Goal: Task Accomplishment & Management: Manage account settings

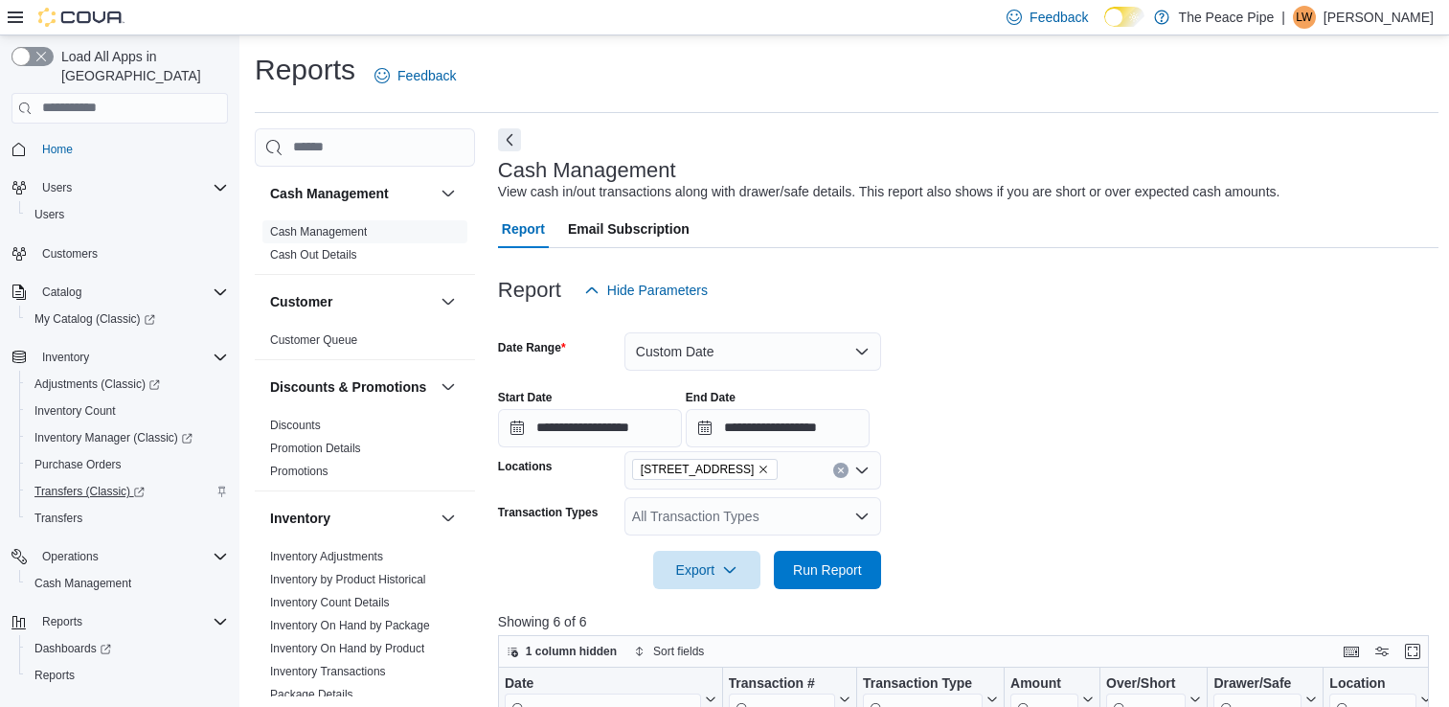
scroll to position [425, 0]
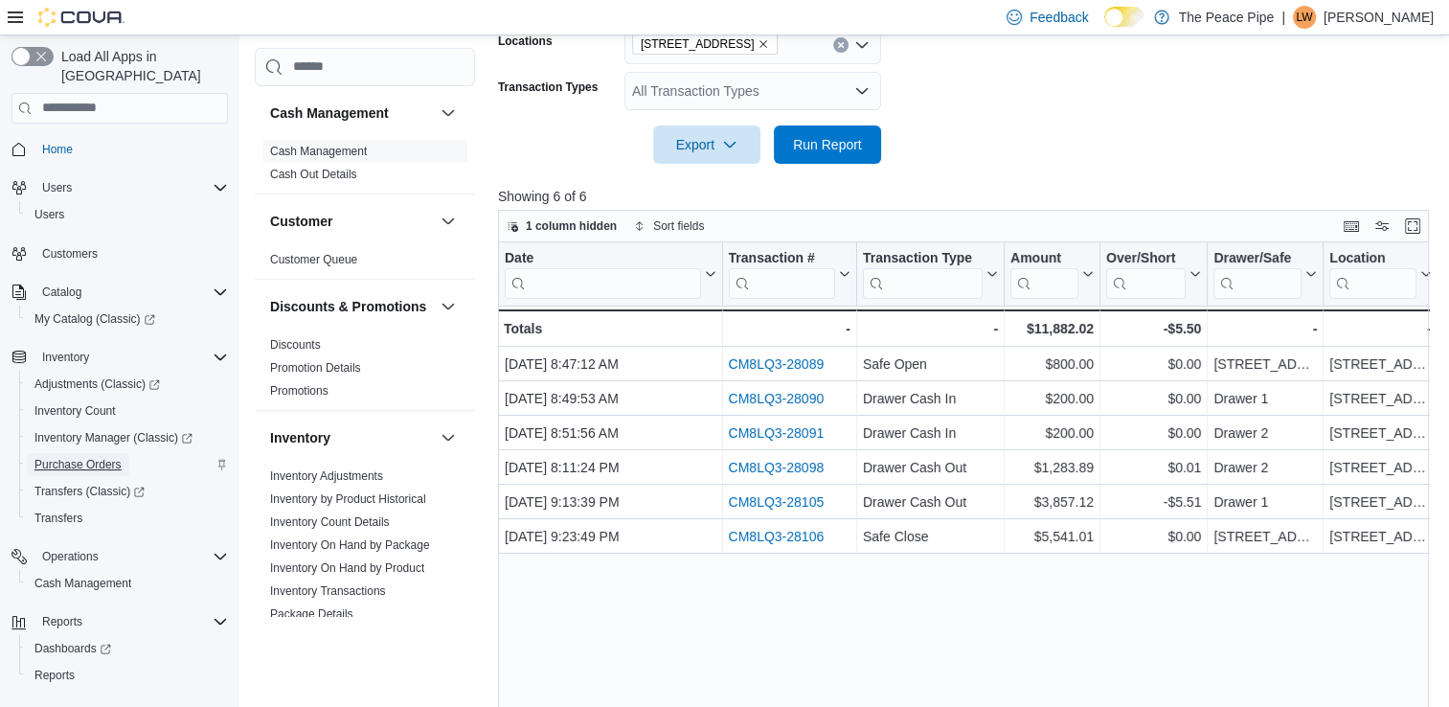
click at [89, 457] on span "Purchase Orders" at bounding box center [77, 464] width 87 height 15
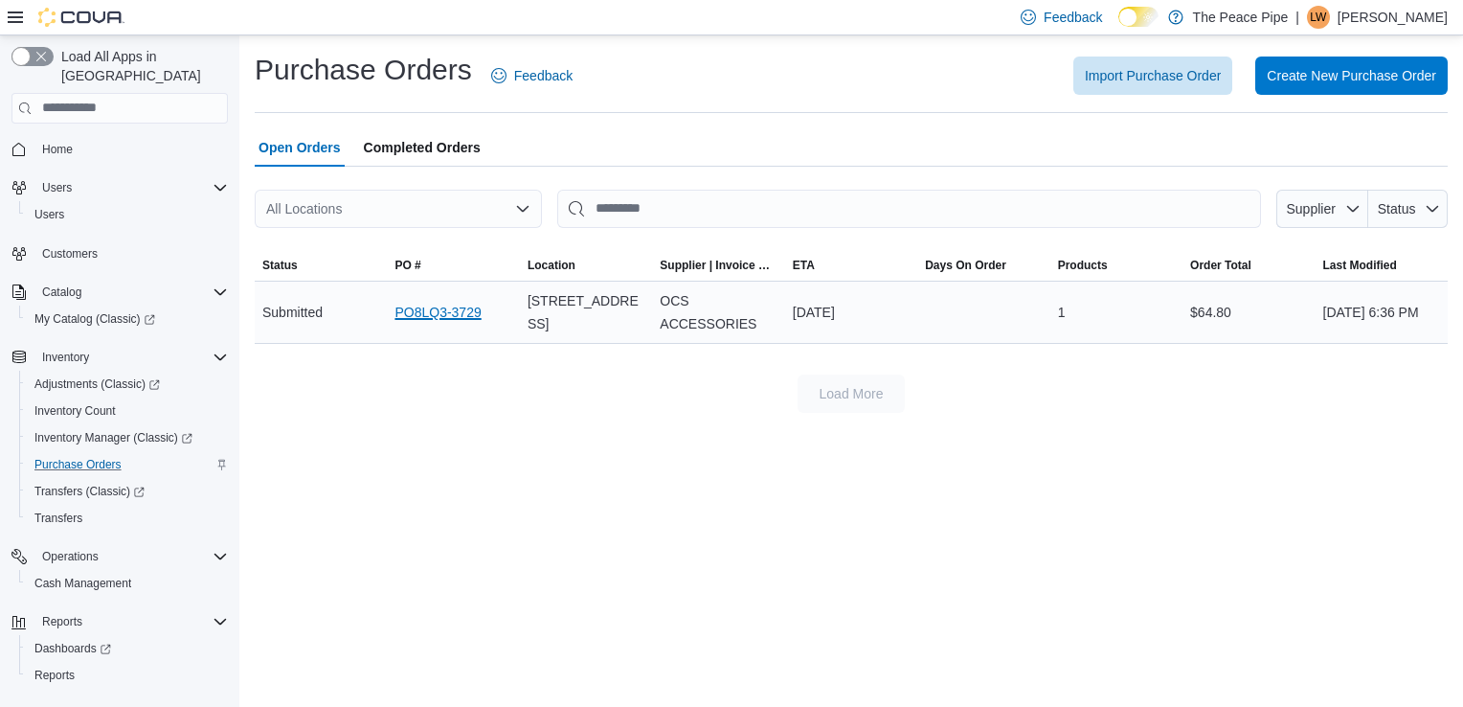
click at [430, 310] on link "PO8LQ3-3729" at bounding box center [437, 312] width 86 height 23
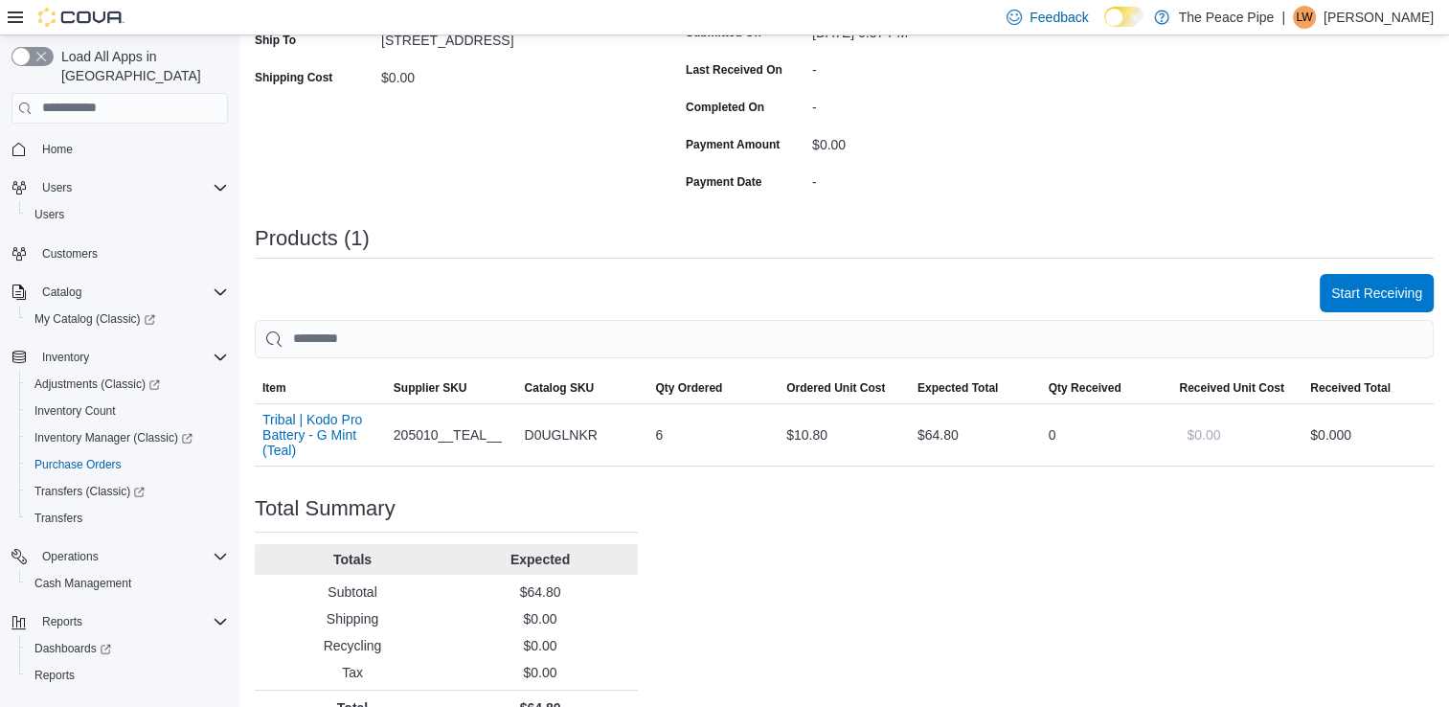
scroll to position [391, 0]
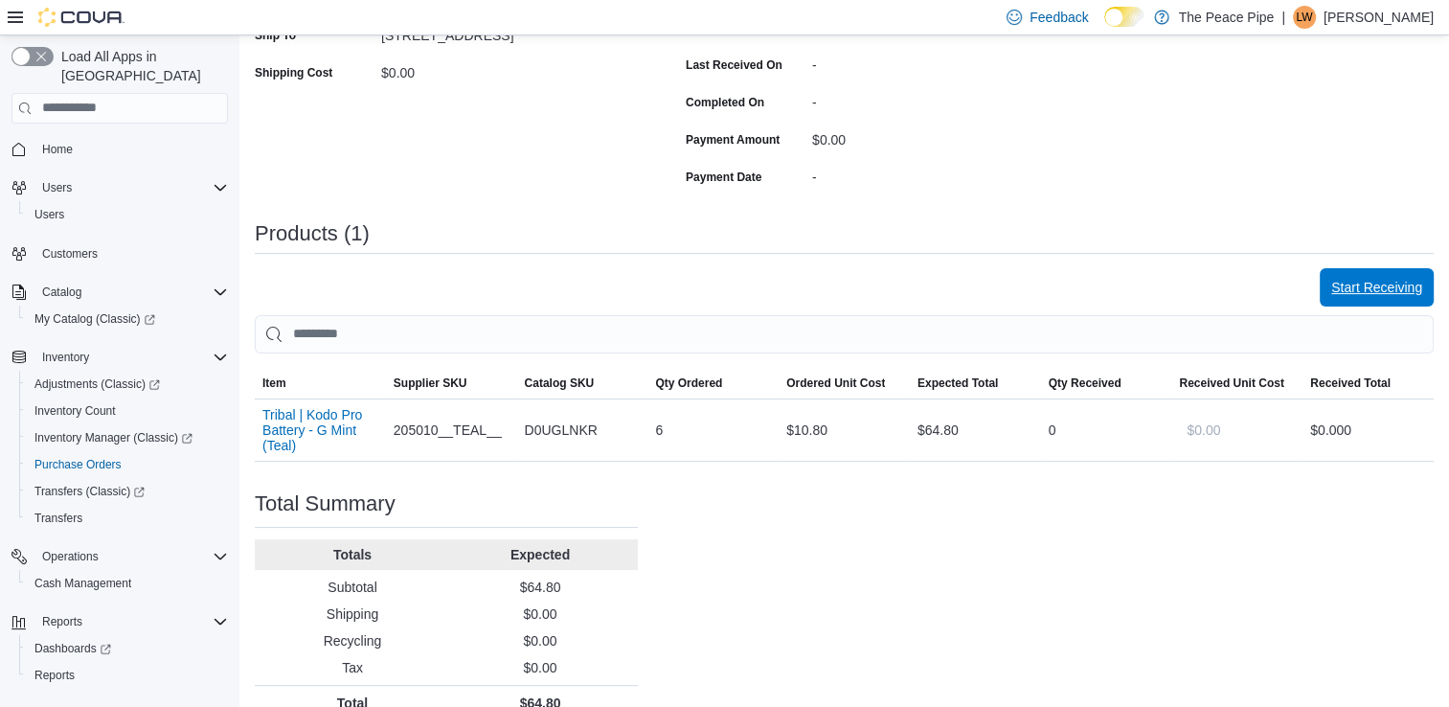
click at [1399, 274] on span "Start Receiving" at bounding box center [1376, 287] width 91 height 38
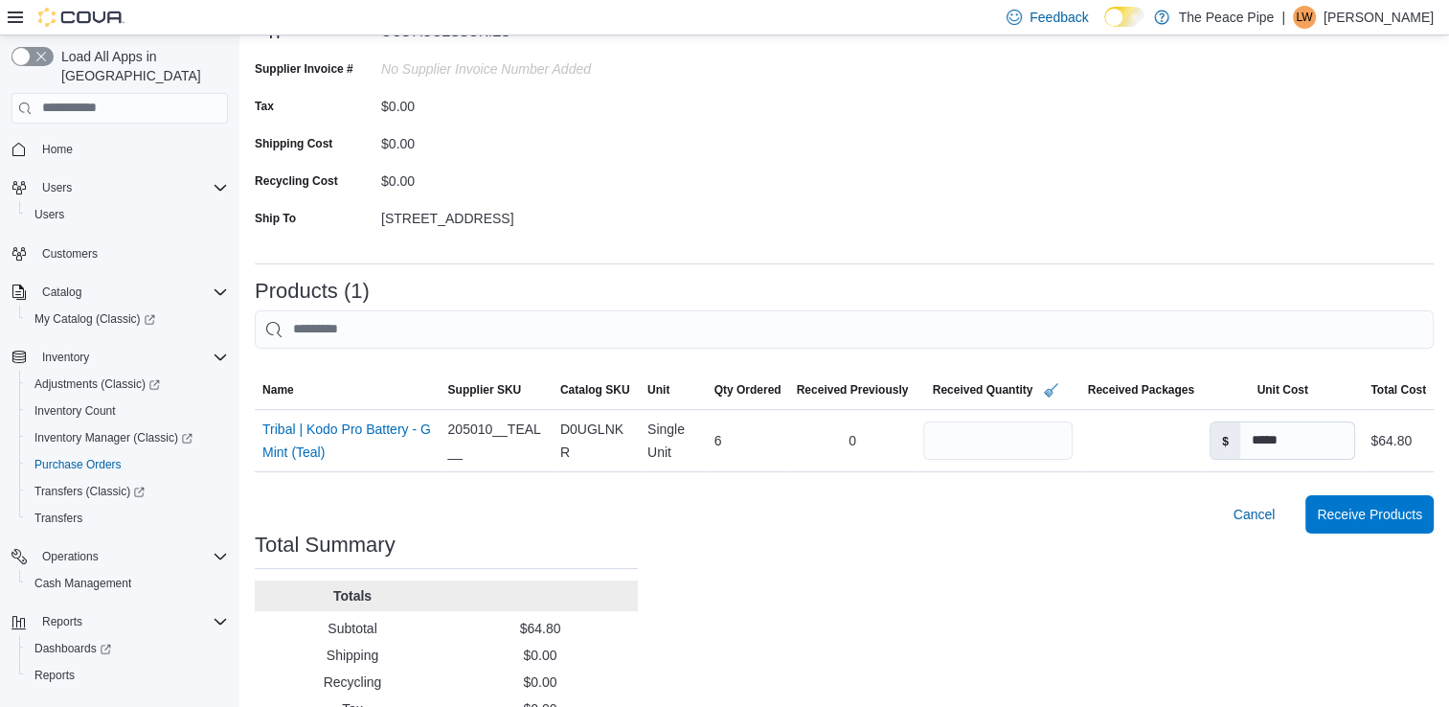
scroll to position [268, 0]
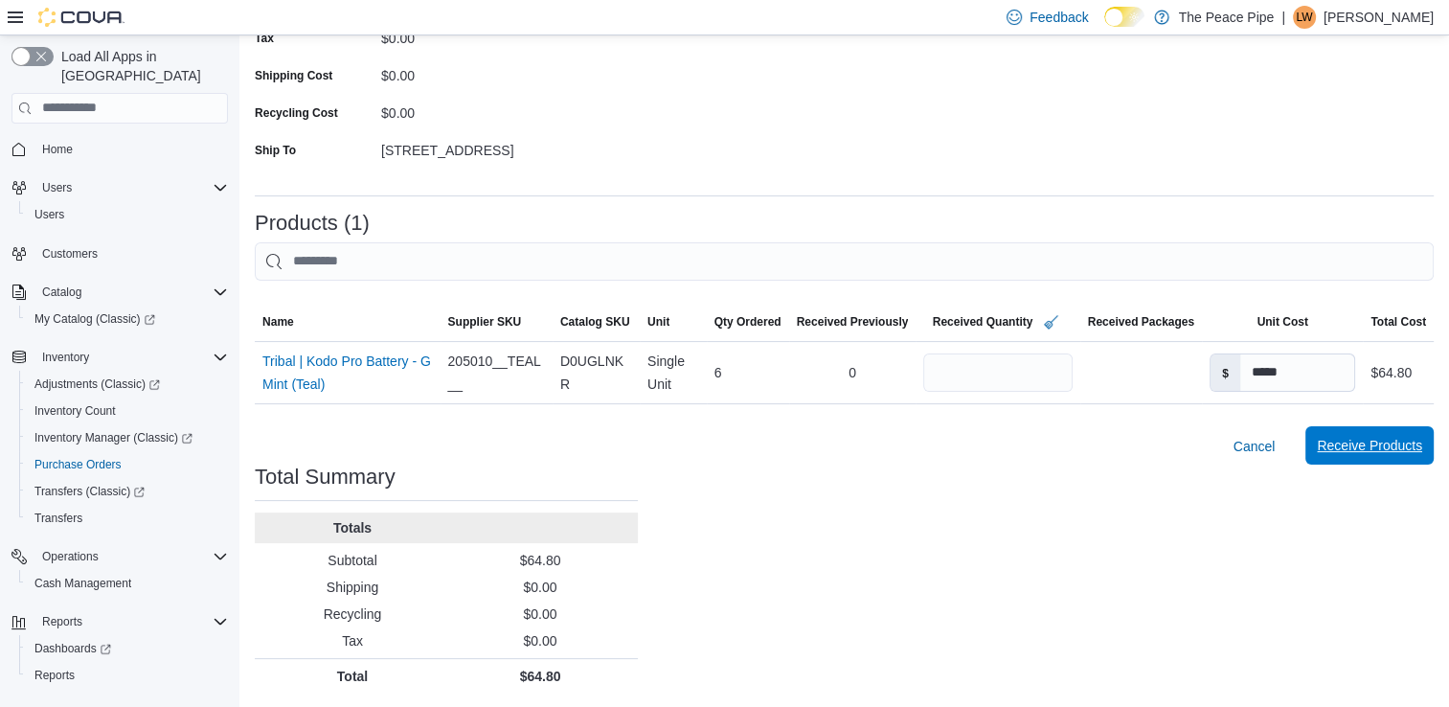
click at [1395, 442] on span "Receive Products" at bounding box center [1369, 445] width 105 height 19
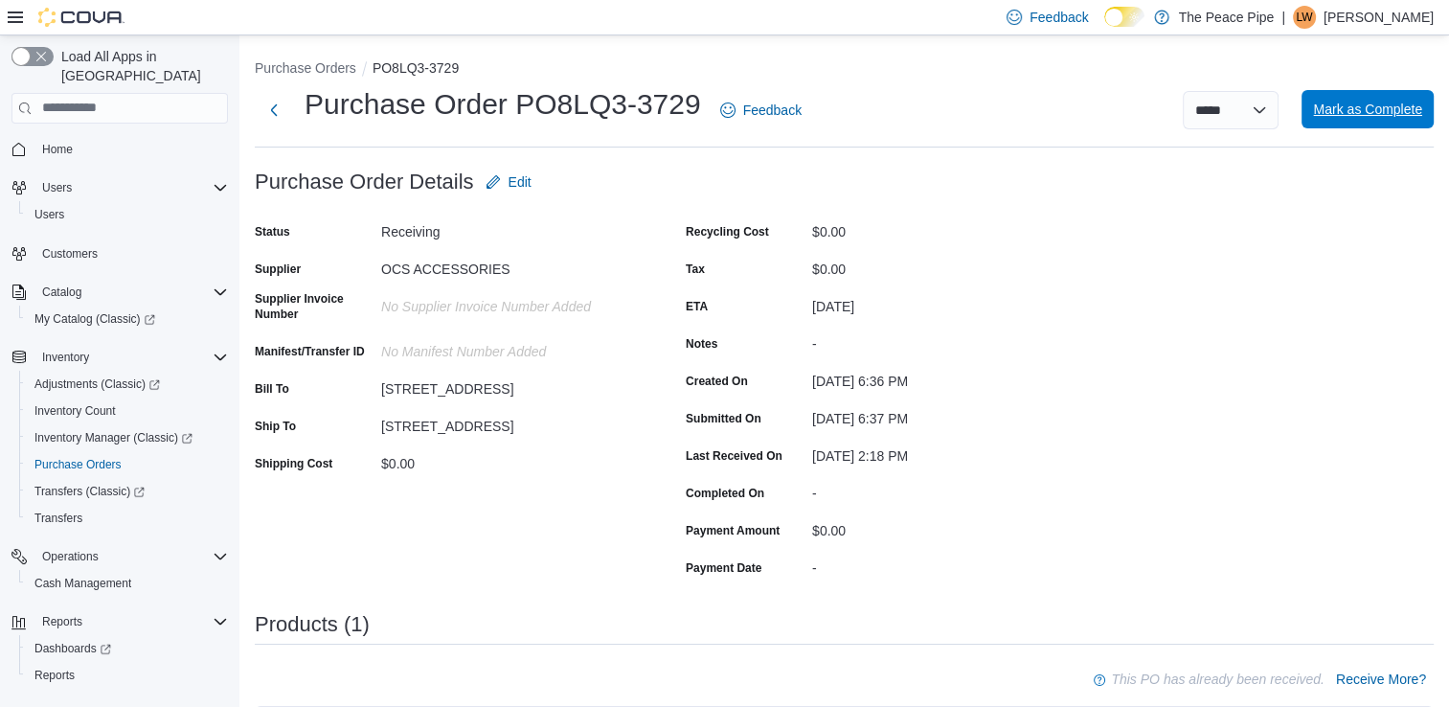
click at [1402, 117] on span "Mark as Complete" at bounding box center [1367, 109] width 109 height 19
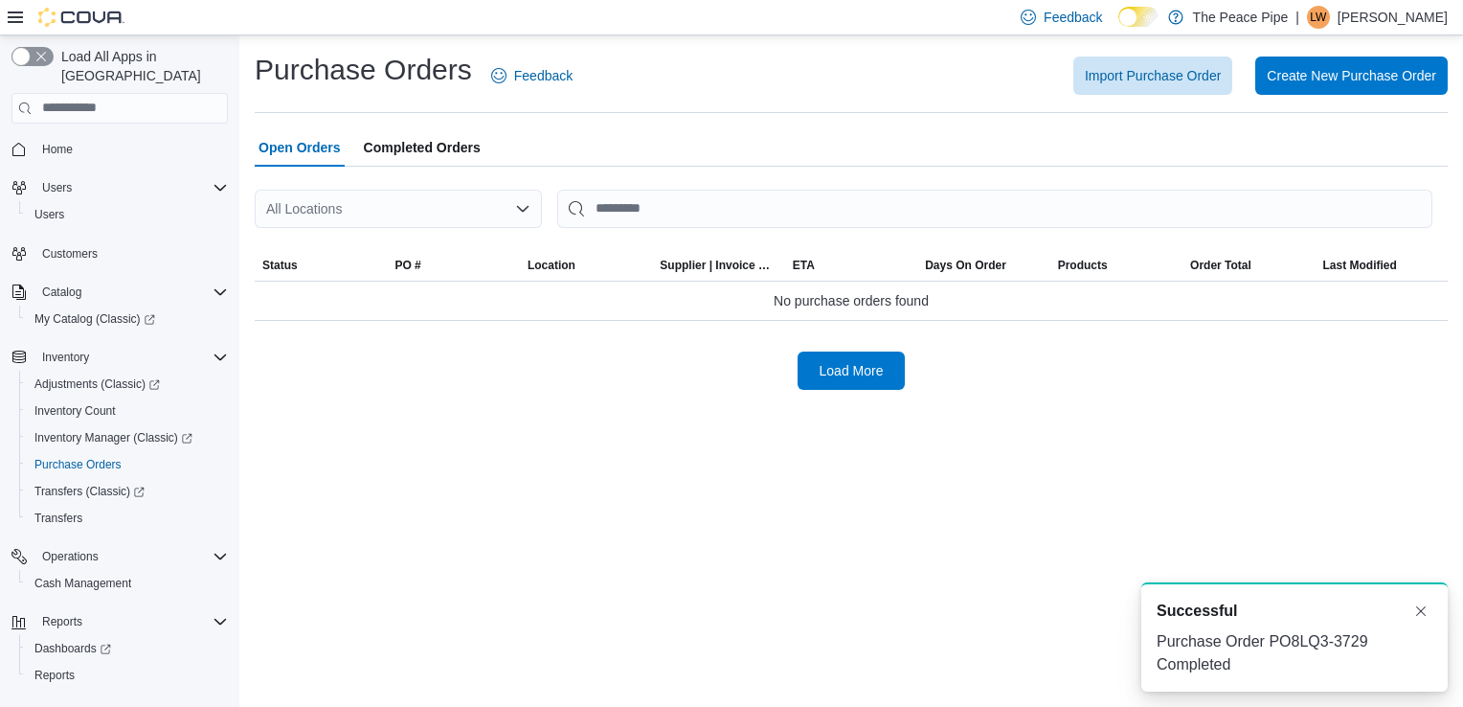
click at [423, 144] on span "Completed Orders" at bounding box center [422, 147] width 117 height 38
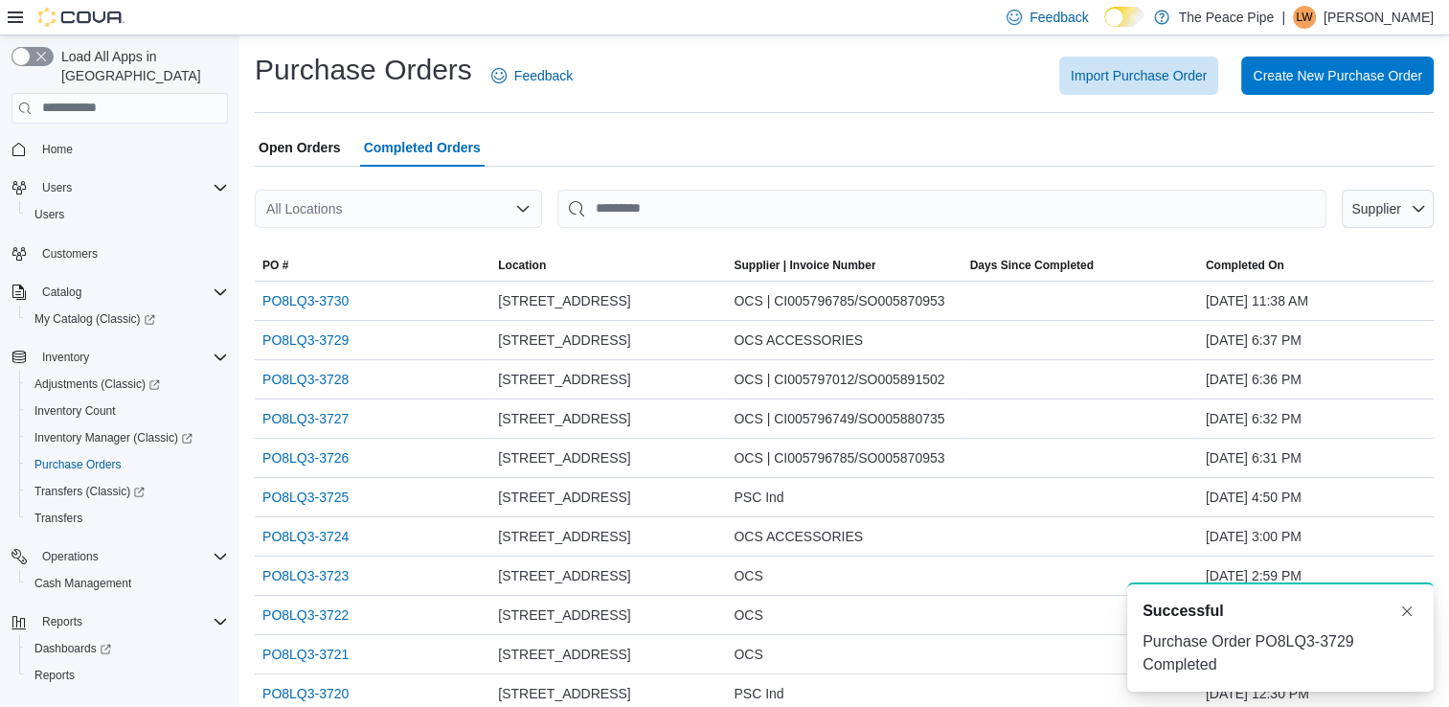
click at [318, 148] on span "Open Orders" at bounding box center [300, 147] width 82 height 38
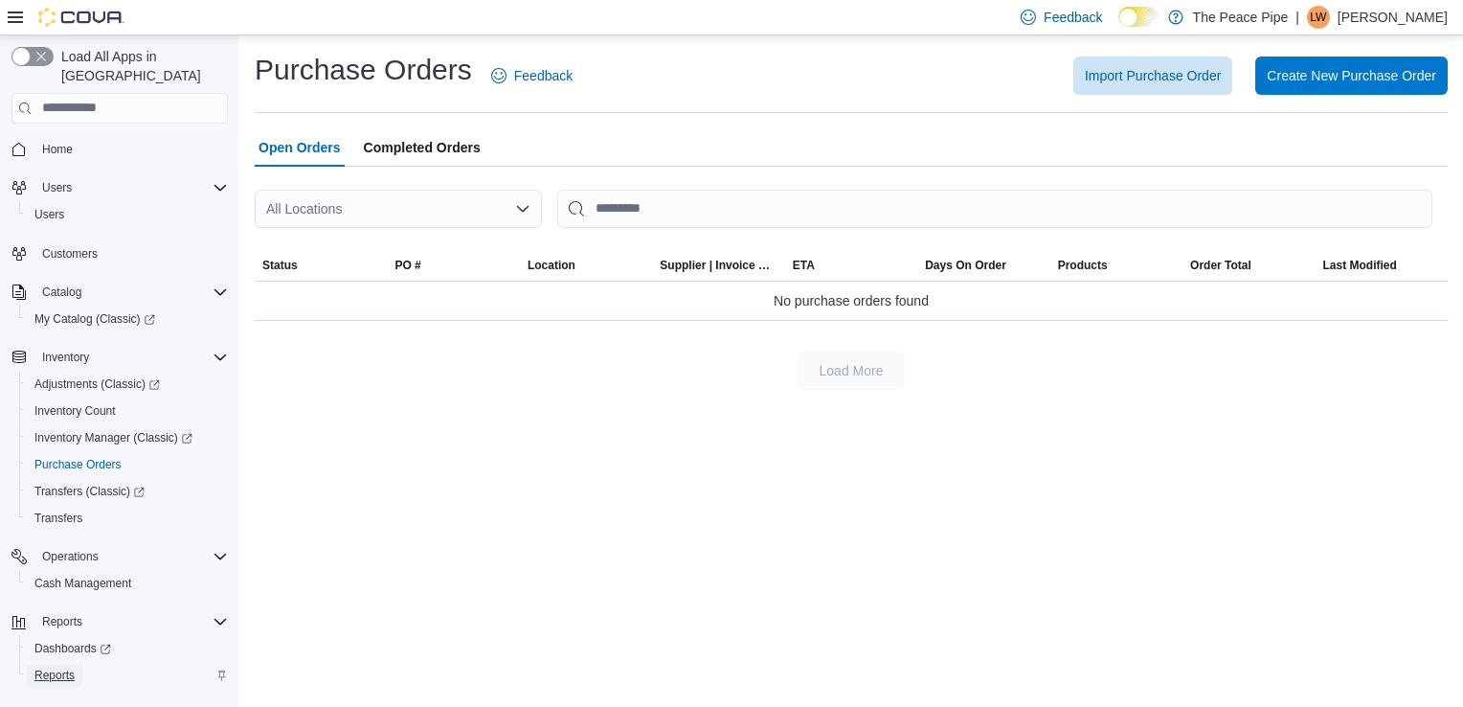
click at [61, 667] on span "Reports" at bounding box center [54, 674] width 40 height 15
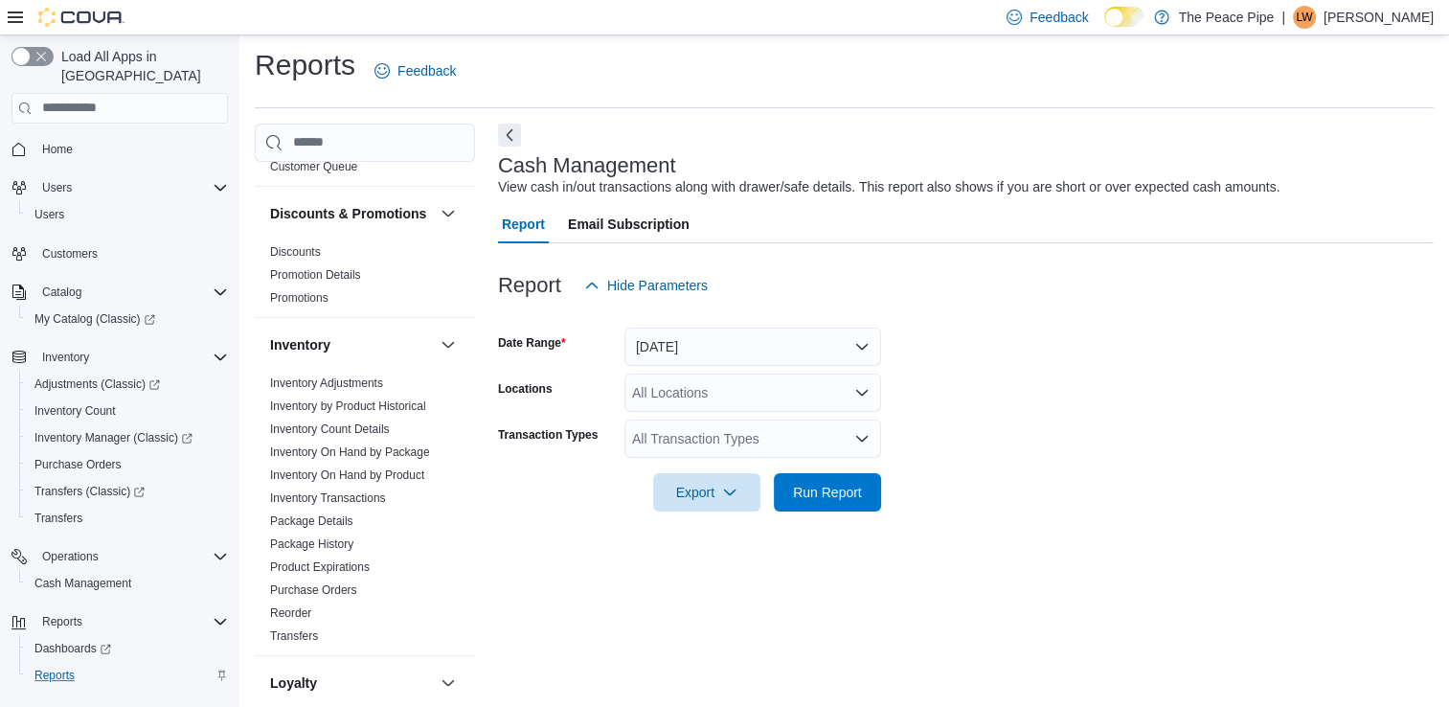
scroll to position [184, 0]
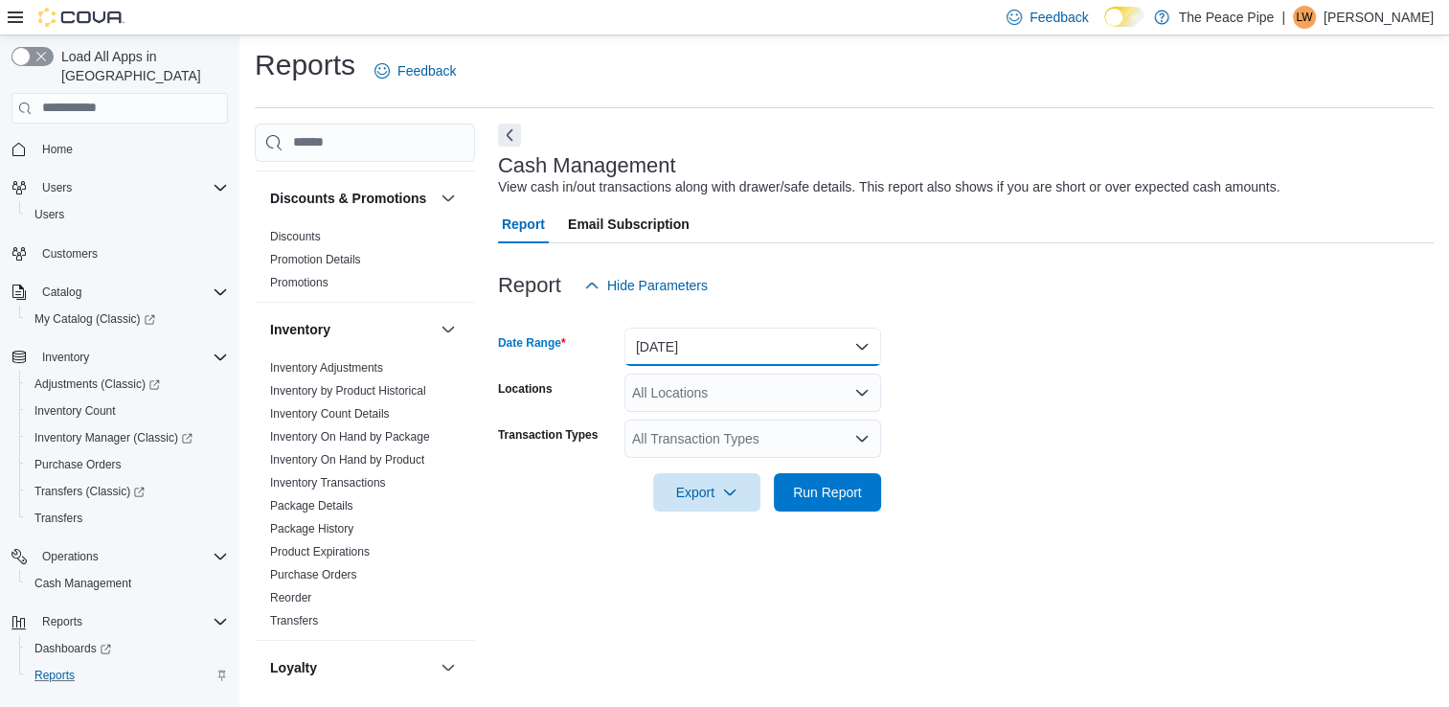
click at [723, 350] on button "[DATE]" at bounding box center [752, 346] width 257 height 38
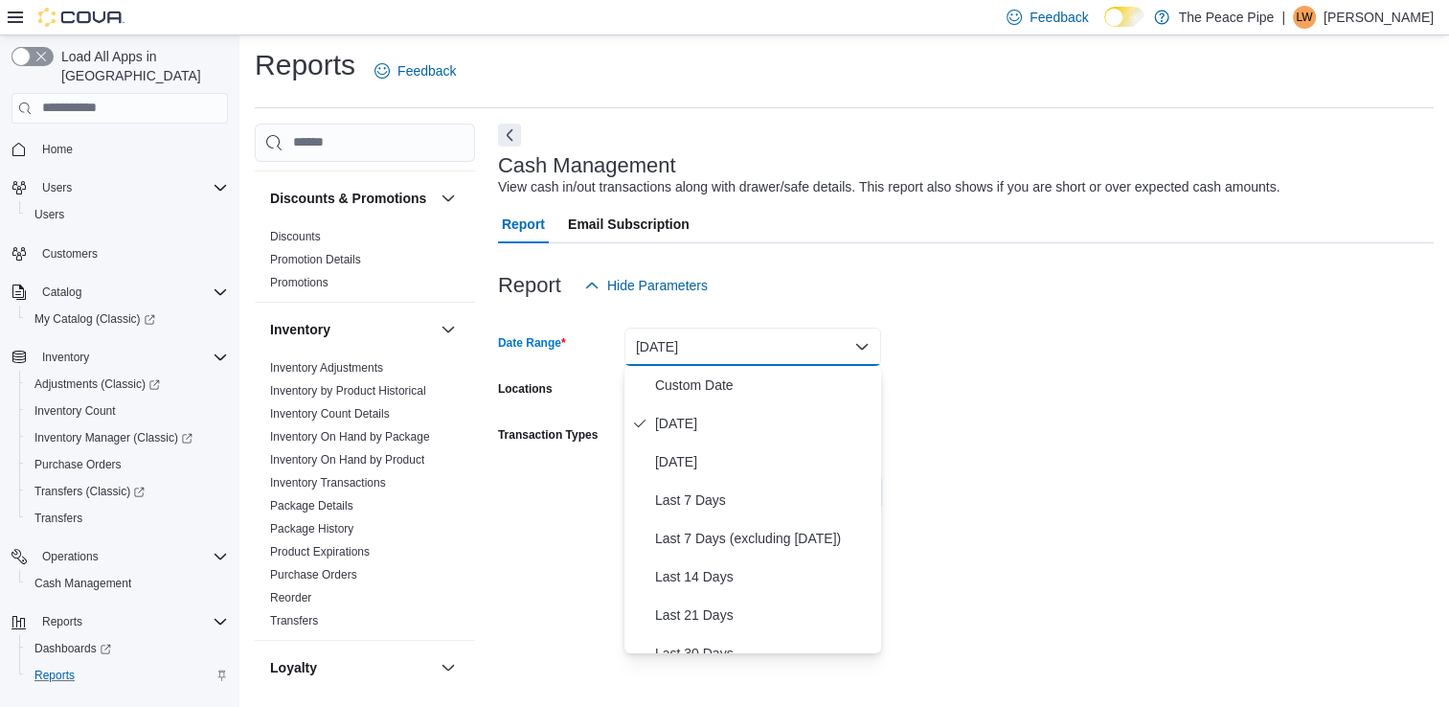
click at [1128, 357] on form "Date Range [DATE] Locations All Locations Transaction Types All Transaction Typ…" at bounding box center [965, 407] width 935 height 207
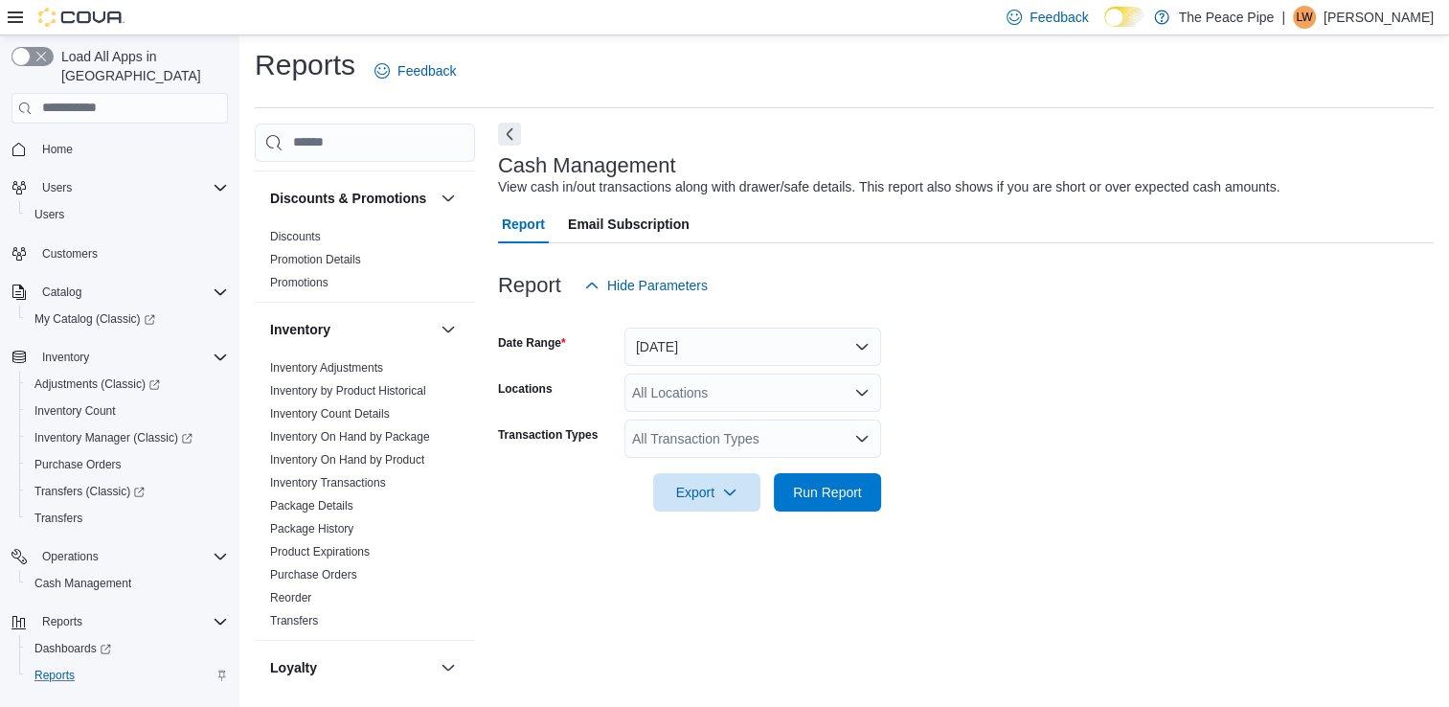
click at [510, 136] on button "Next" at bounding box center [509, 134] width 23 height 23
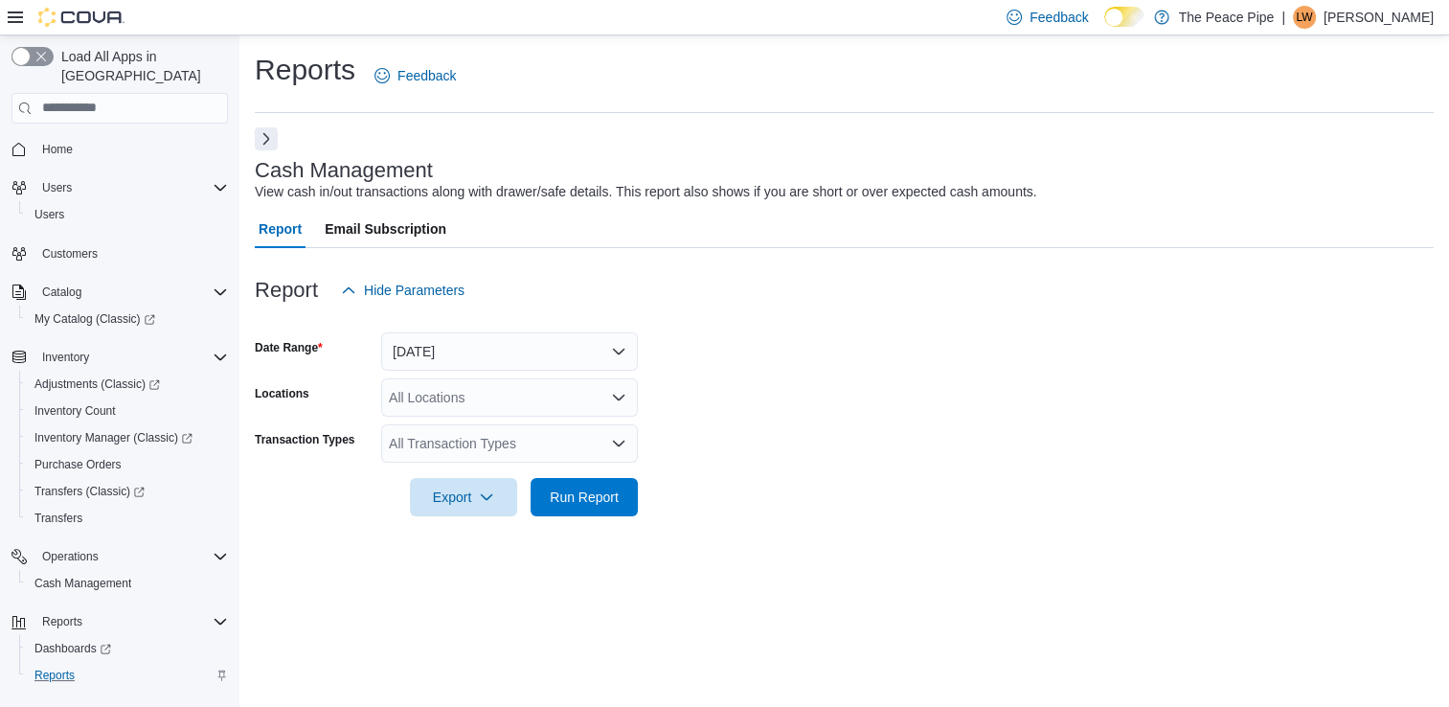
scroll to position [0, 0]
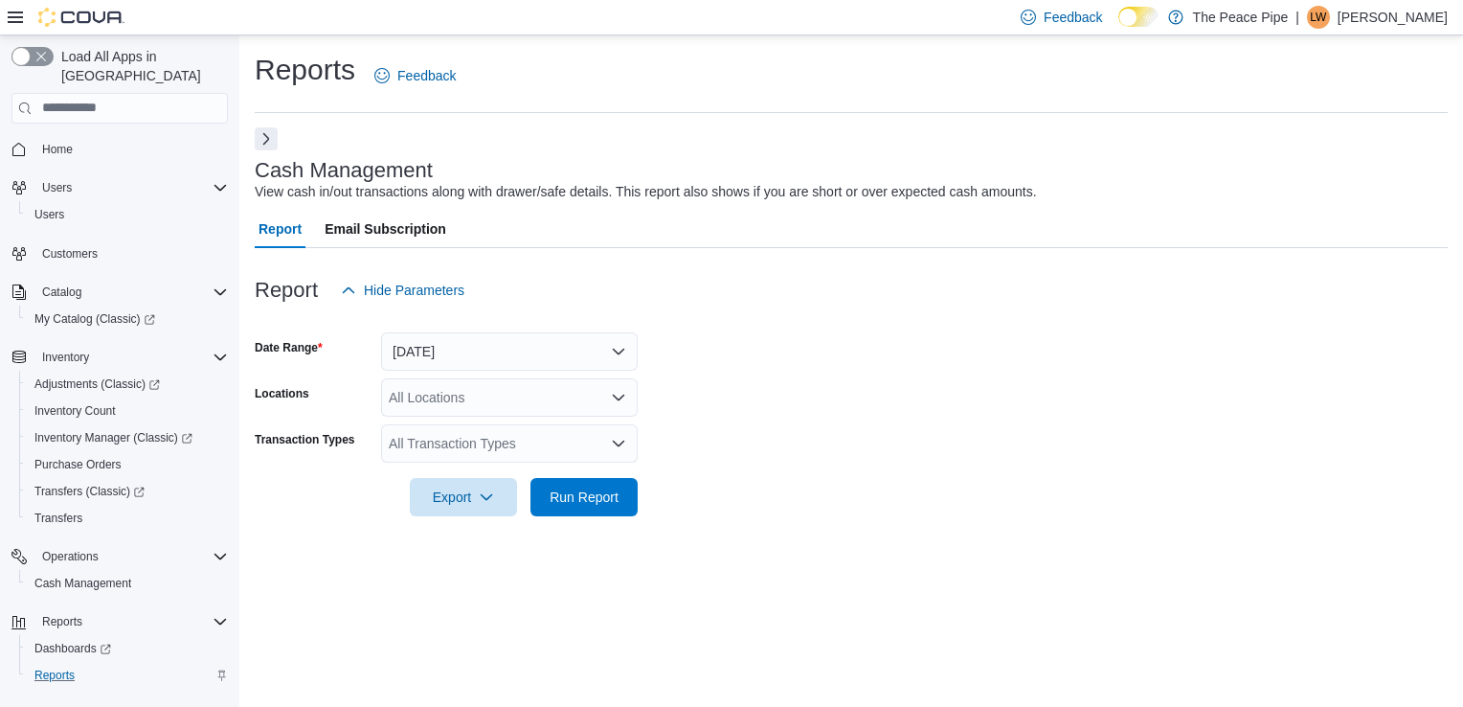
click at [261, 145] on button "Next" at bounding box center [266, 138] width 23 height 23
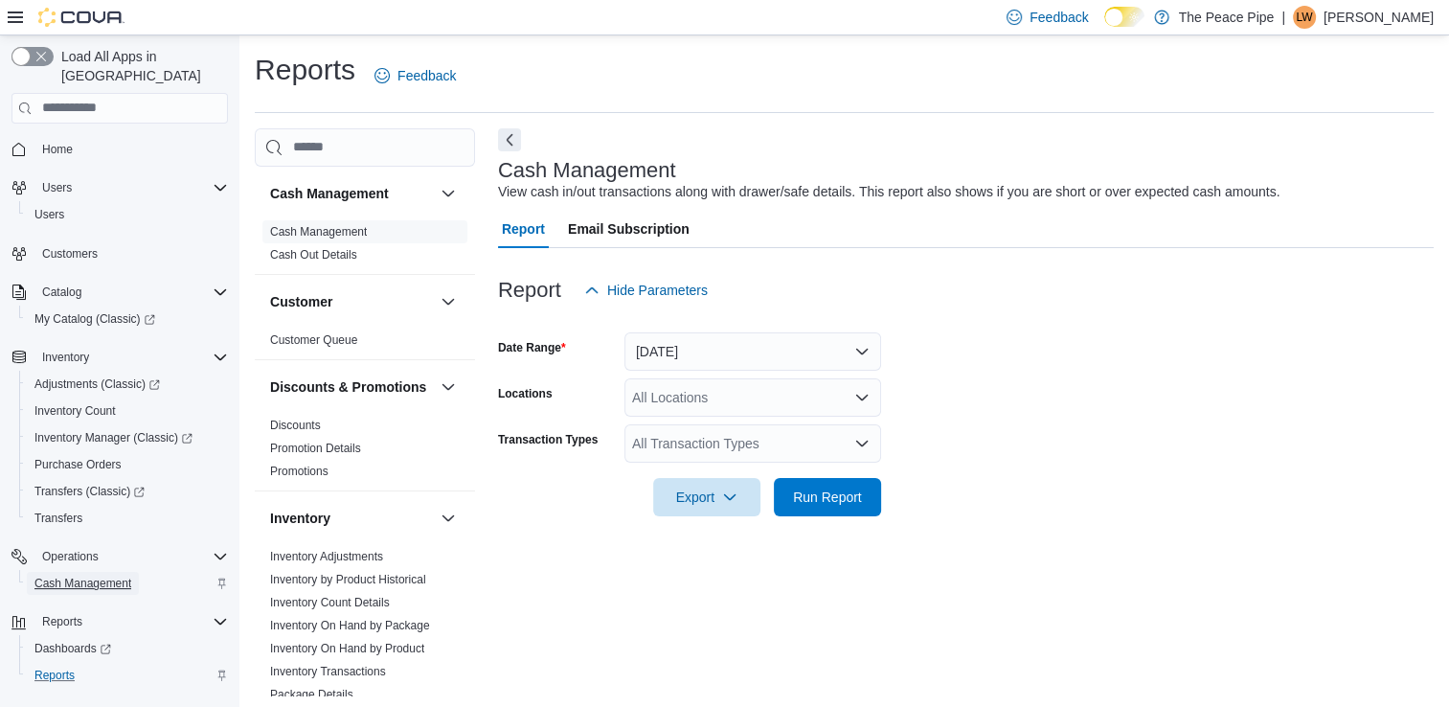
click at [91, 575] on span "Cash Management" at bounding box center [82, 582] width 97 height 15
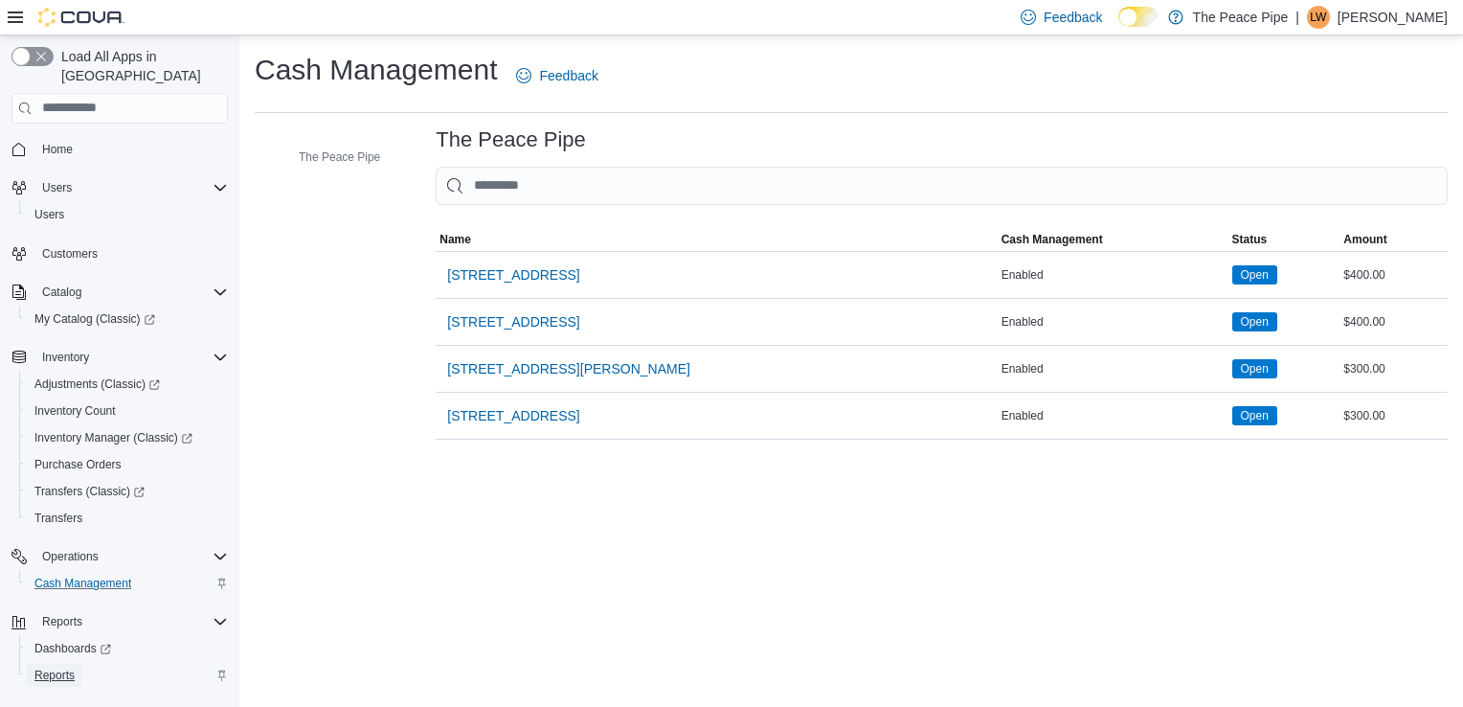
click at [64, 667] on span "Reports" at bounding box center [54, 674] width 40 height 15
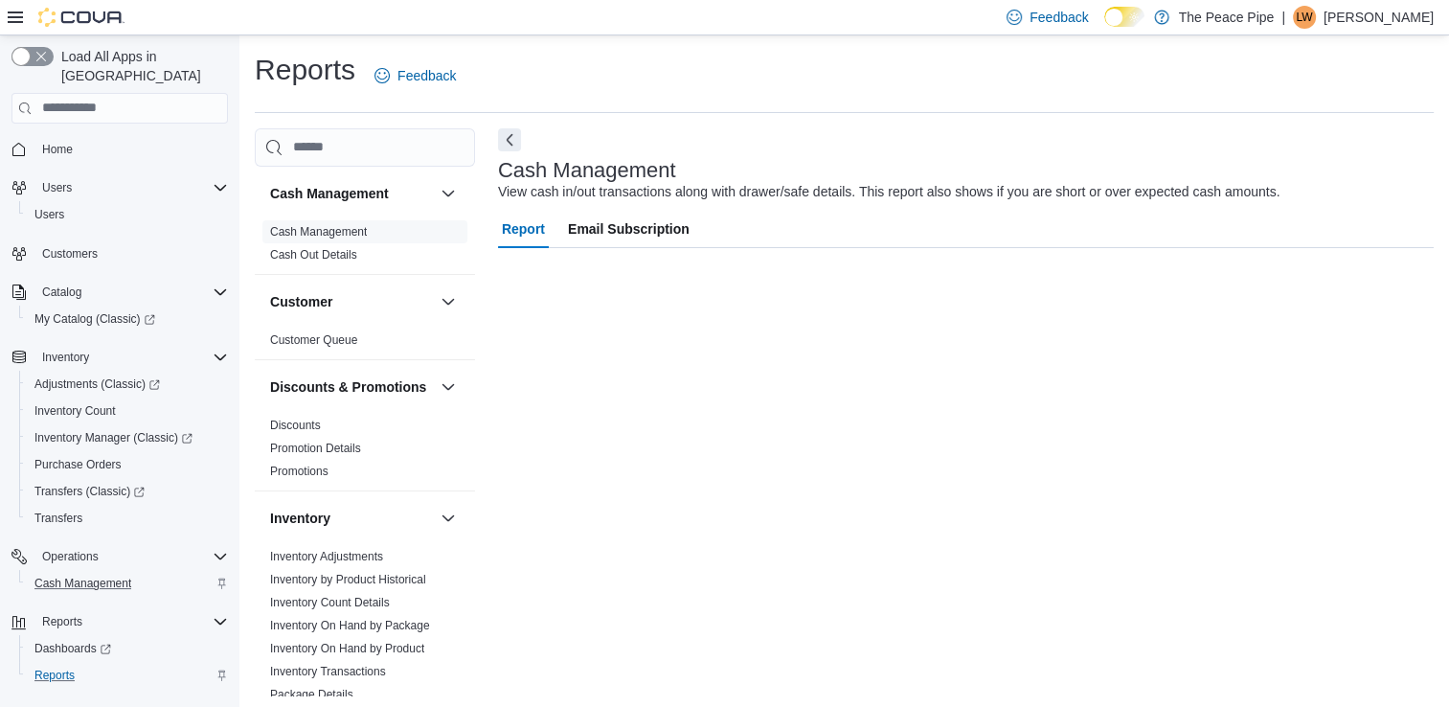
scroll to position [5, 0]
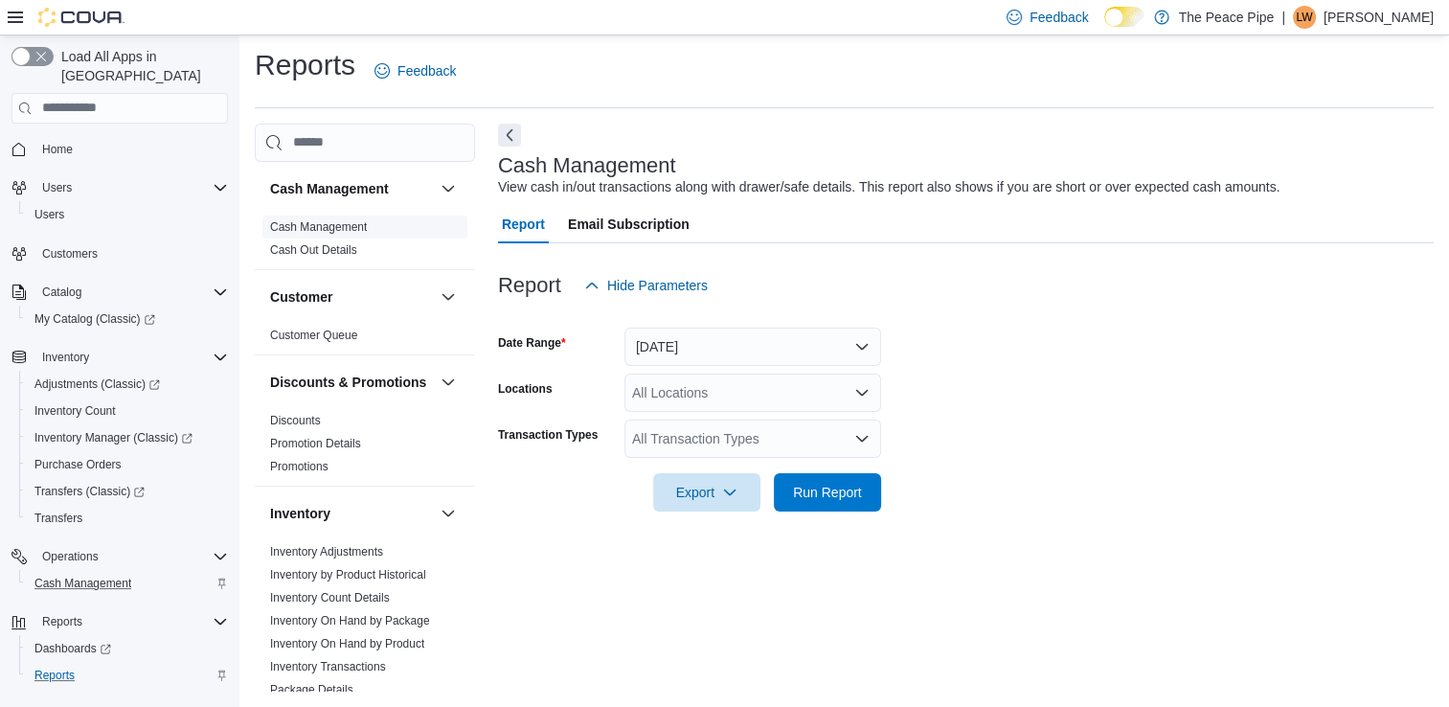
click at [414, 232] on span "Cash Management" at bounding box center [364, 226] width 205 height 23
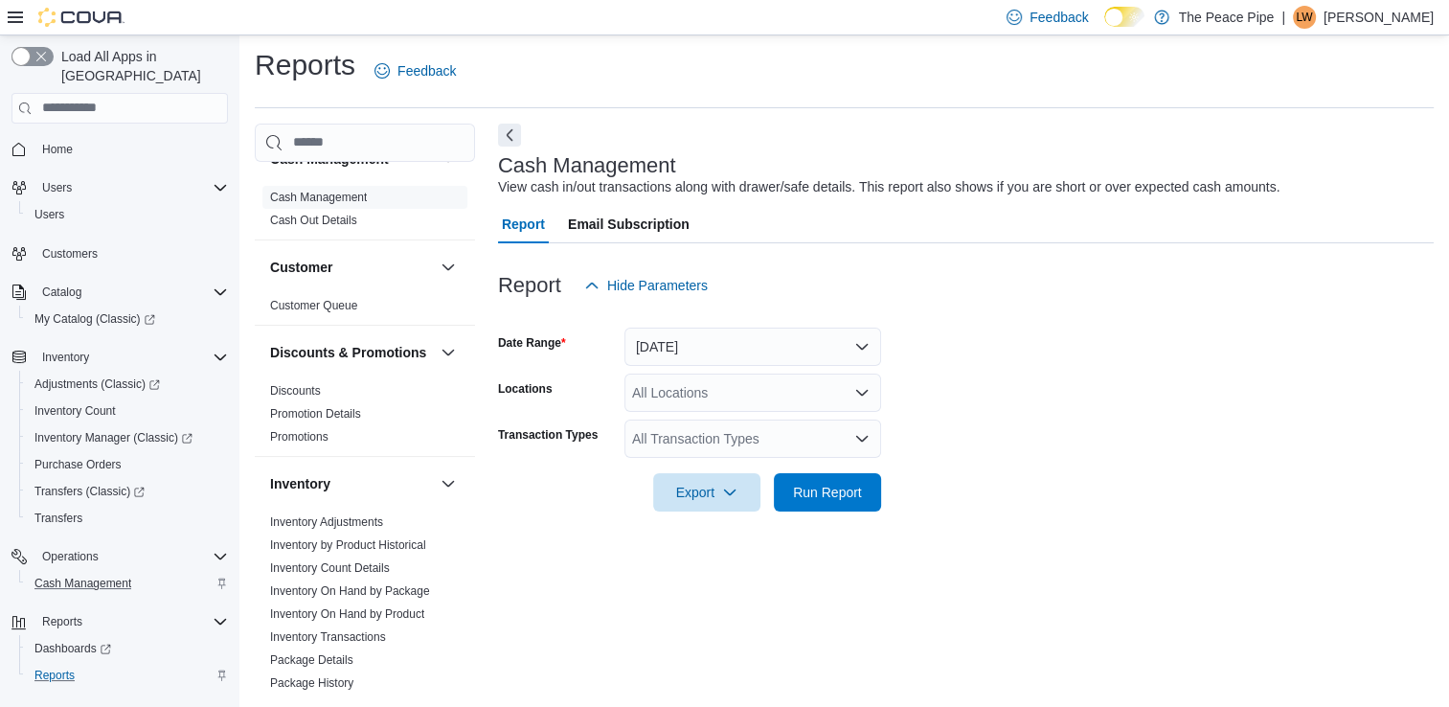
scroll to position [18, 0]
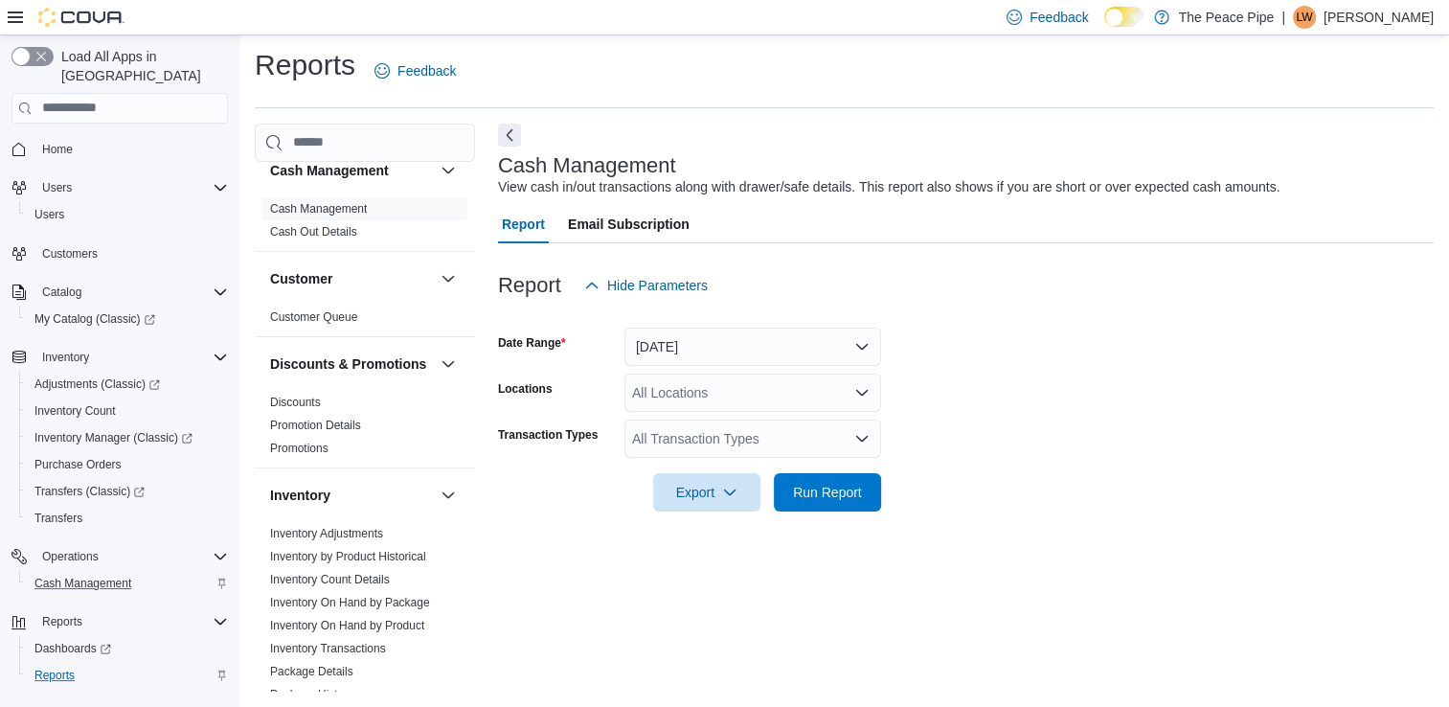
click at [529, 274] on h3 "Report" at bounding box center [529, 285] width 63 height 23
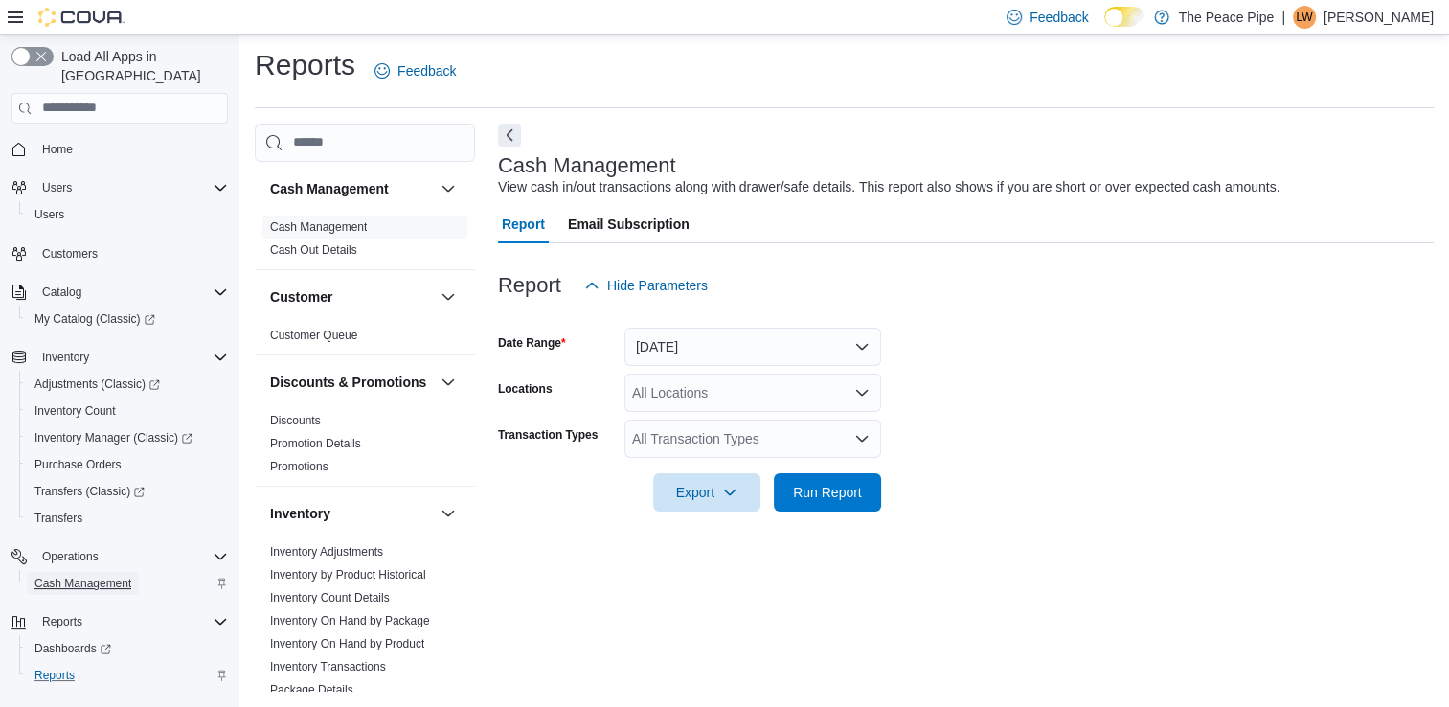
click at [73, 575] on span "Cash Management" at bounding box center [82, 582] width 97 height 15
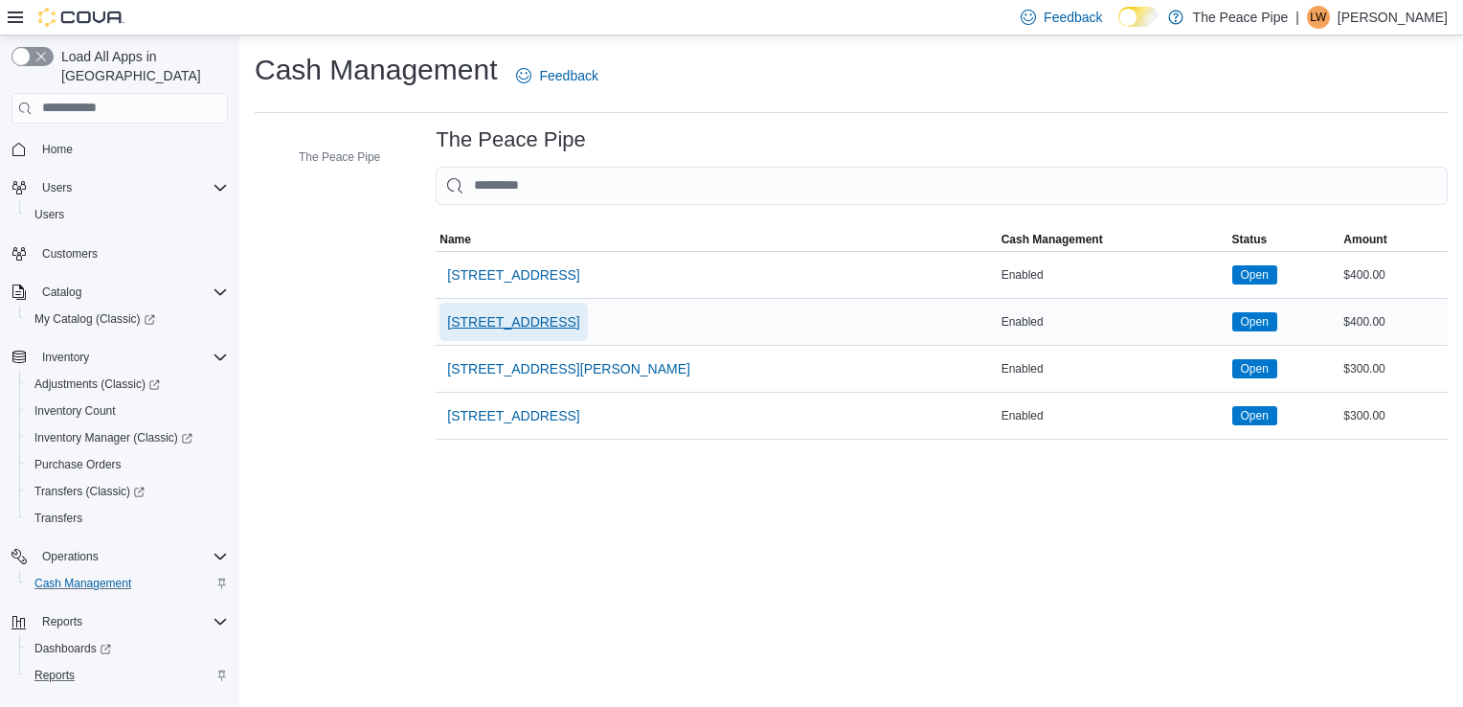
click at [497, 321] on span "[STREET_ADDRESS]" at bounding box center [513, 321] width 132 height 19
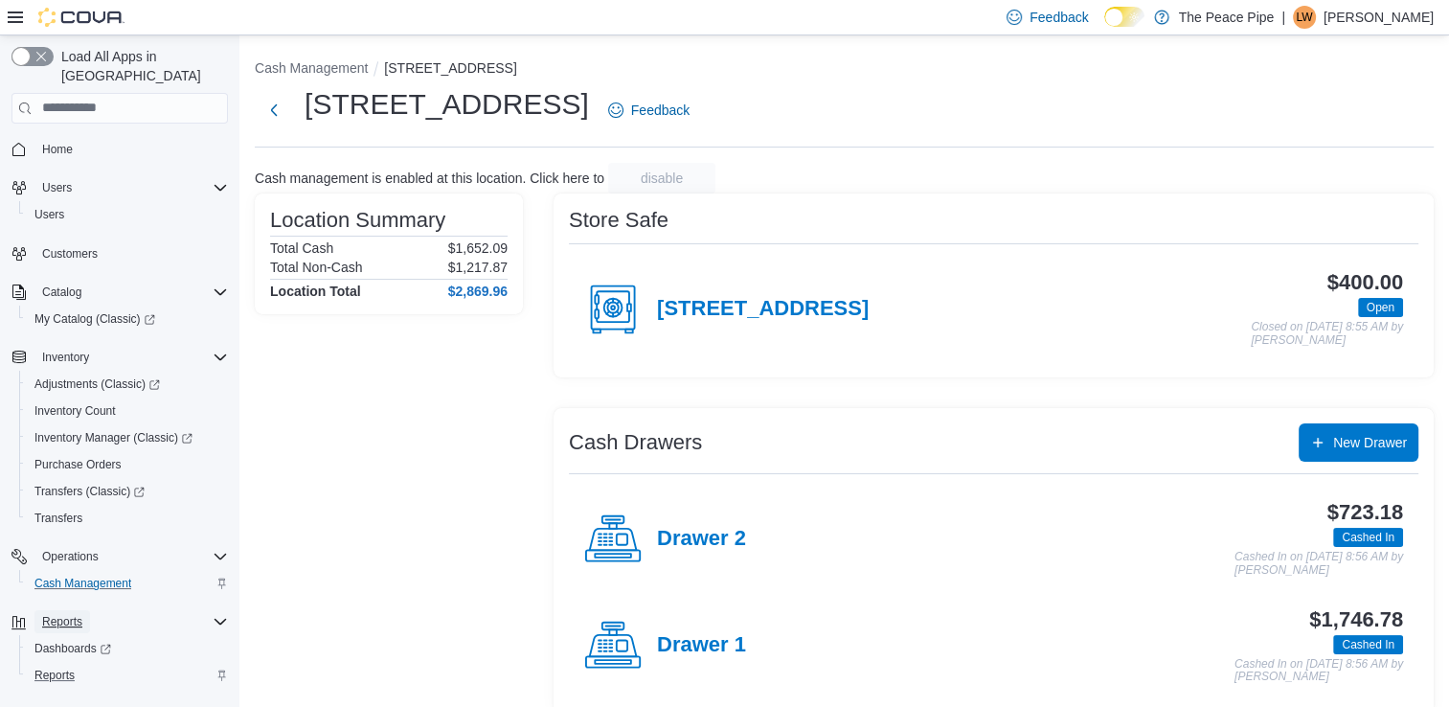
click at [73, 614] on span "Reports" at bounding box center [62, 621] width 40 height 15
click at [59, 667] on span "Reports" at bounding box center [54, 674] width 40 height 15
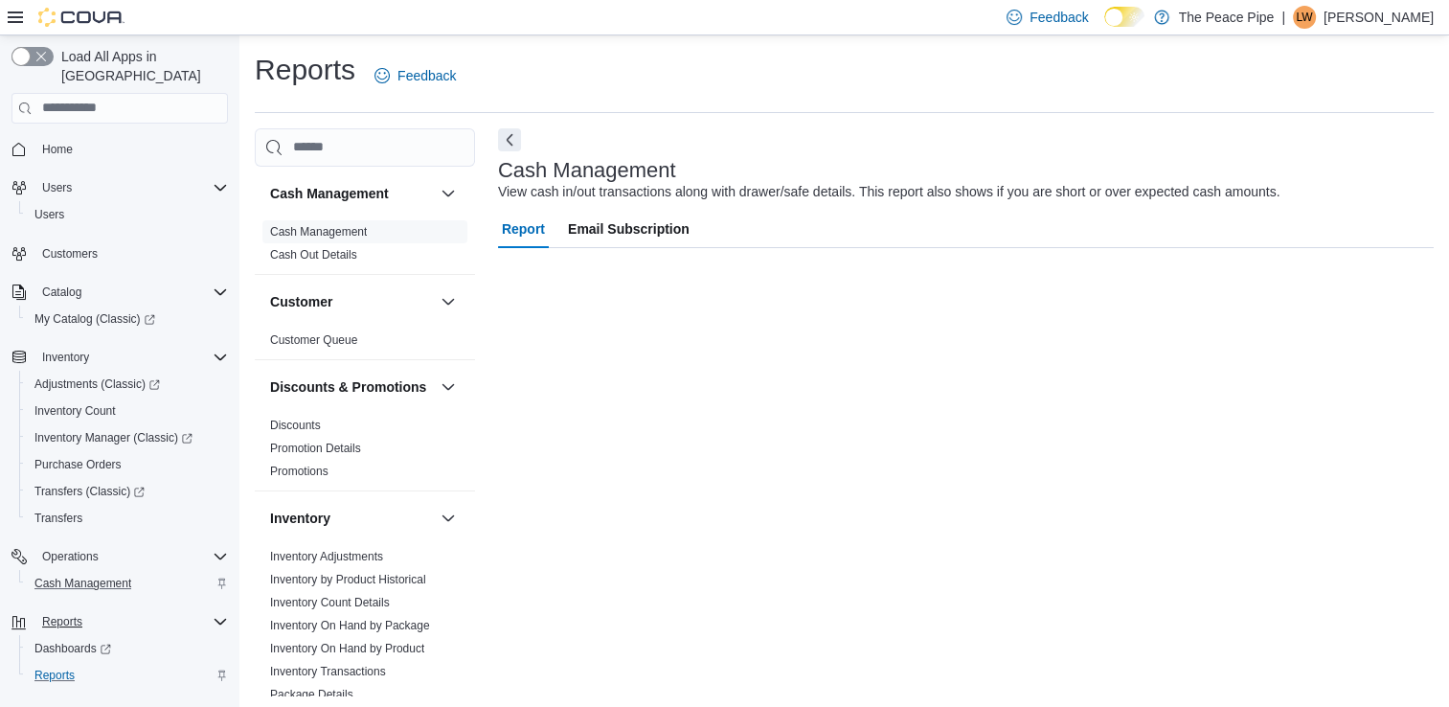
scroll to position [5, 0]
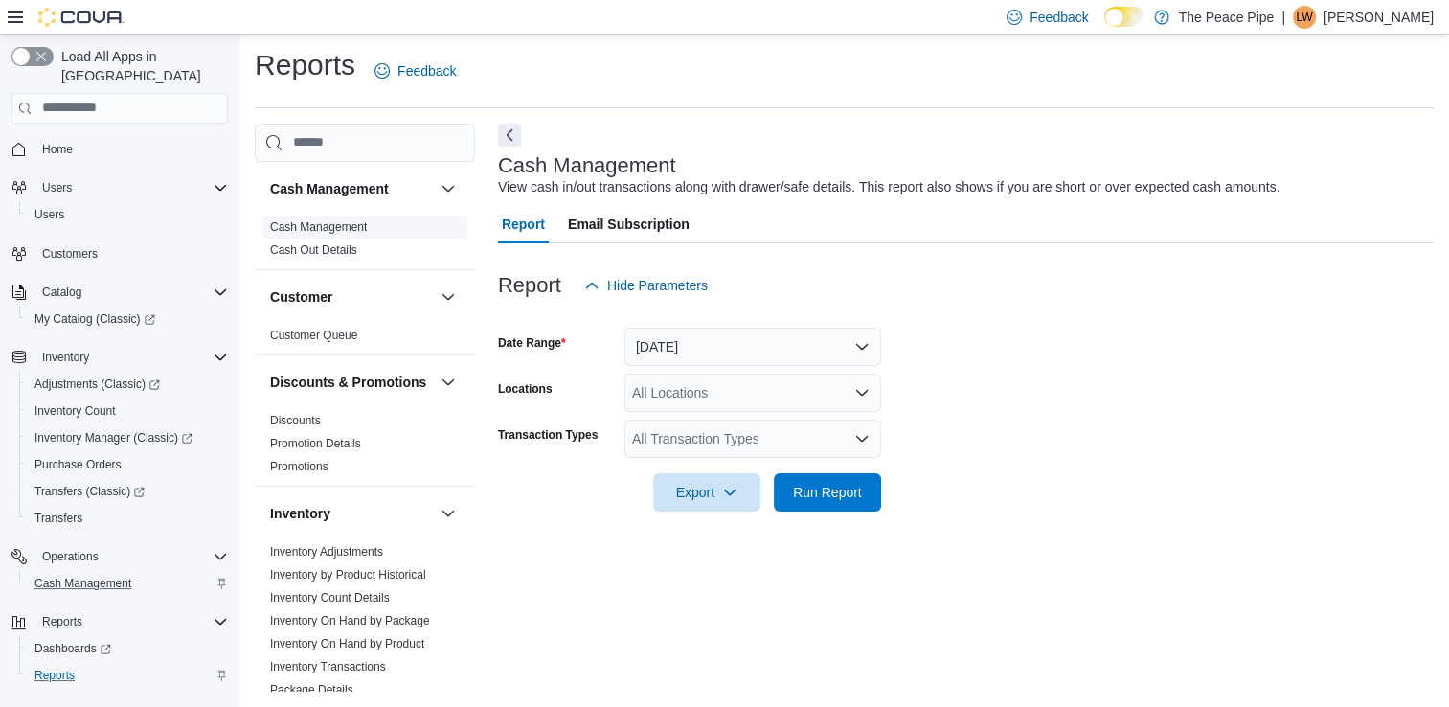
click at [370, 226] on span "Cash Management" at bounding box center [364, 226] width 205 height 23
click at [686, 339] on button "[DATE]" at bounding box center [752, 346] width 257 height 38
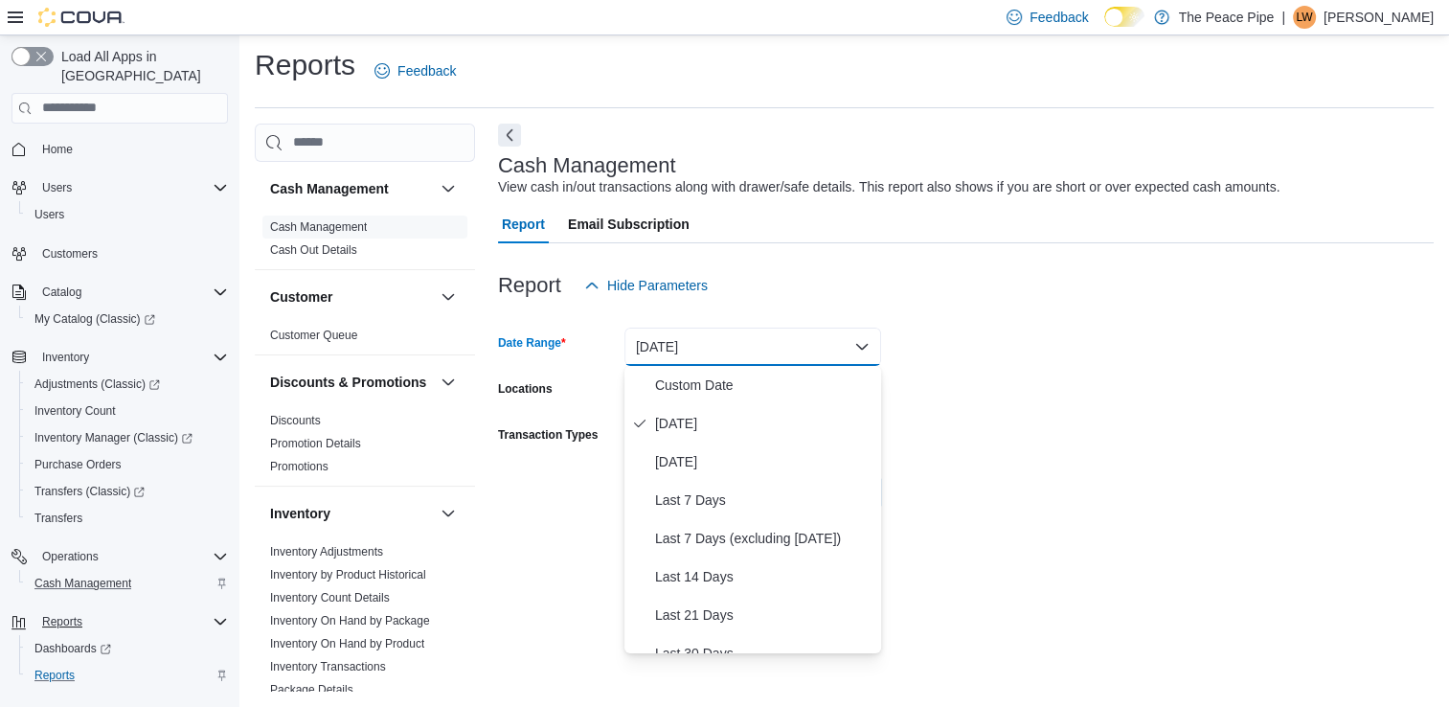
click at [686, 339] on button "[DATE]" at bounding box center [752, 346] width 257 height 38
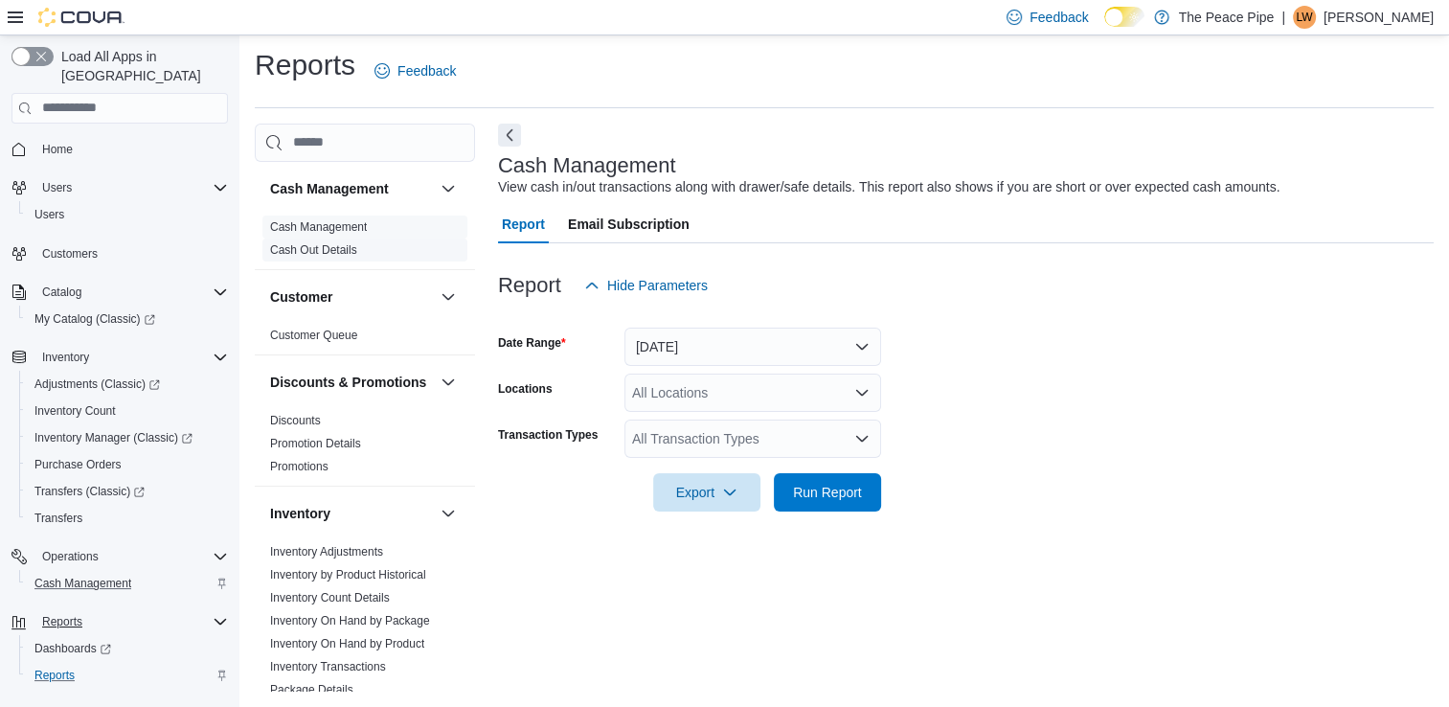
click at [326, 253] on link "Cash Out Details" at bounding box center [313, 249] width 87 height 13
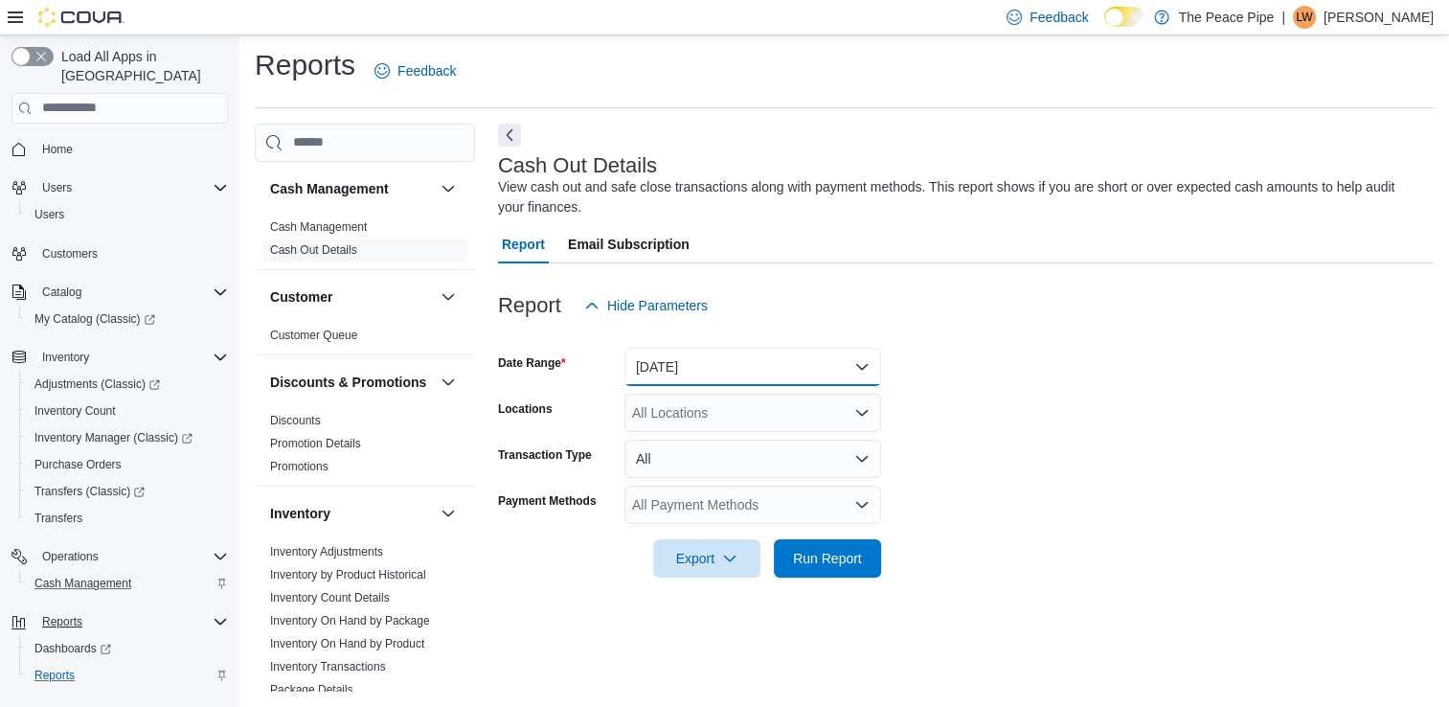
click at [668, 362] on button "[DATE]" at bounding box center [752, 367] width 257 height 38
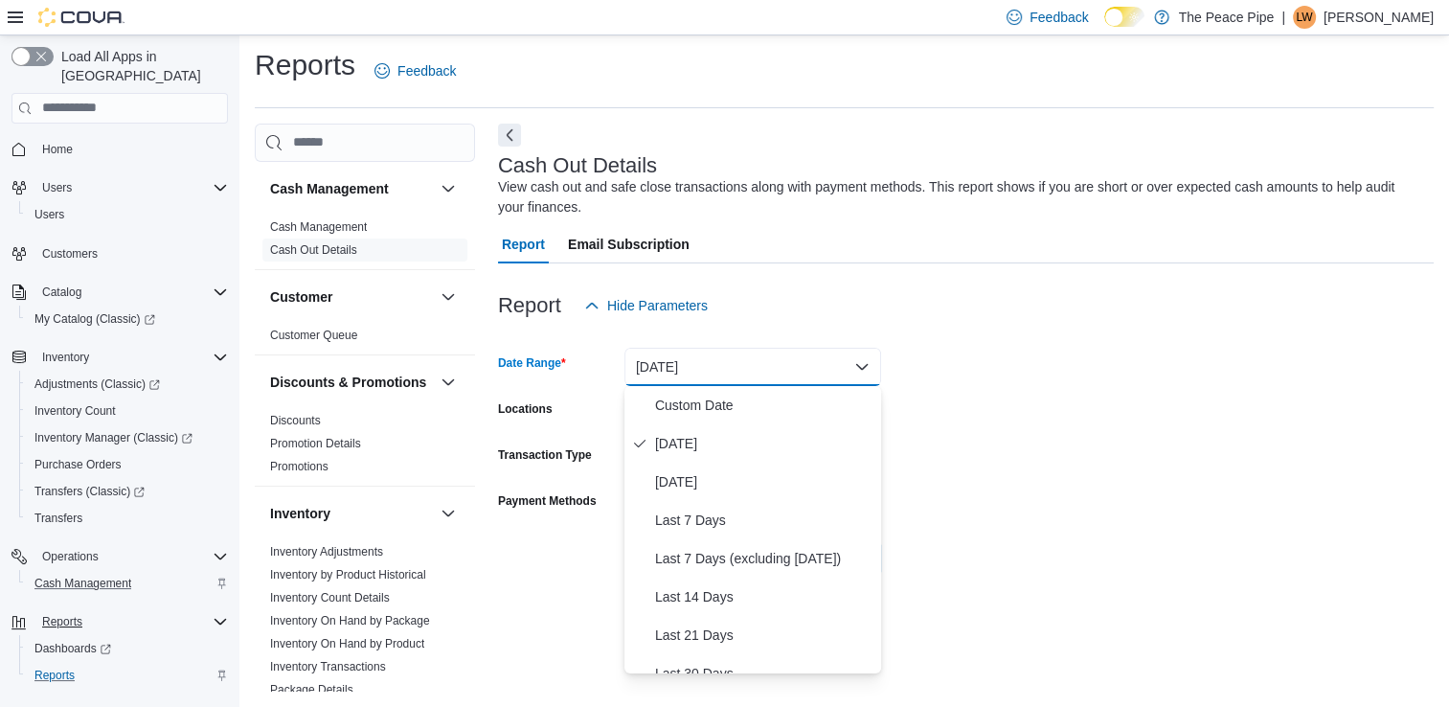
click at [668, 362] on button "[DATE]" at bounding box center [752, 367] width 257 height 38
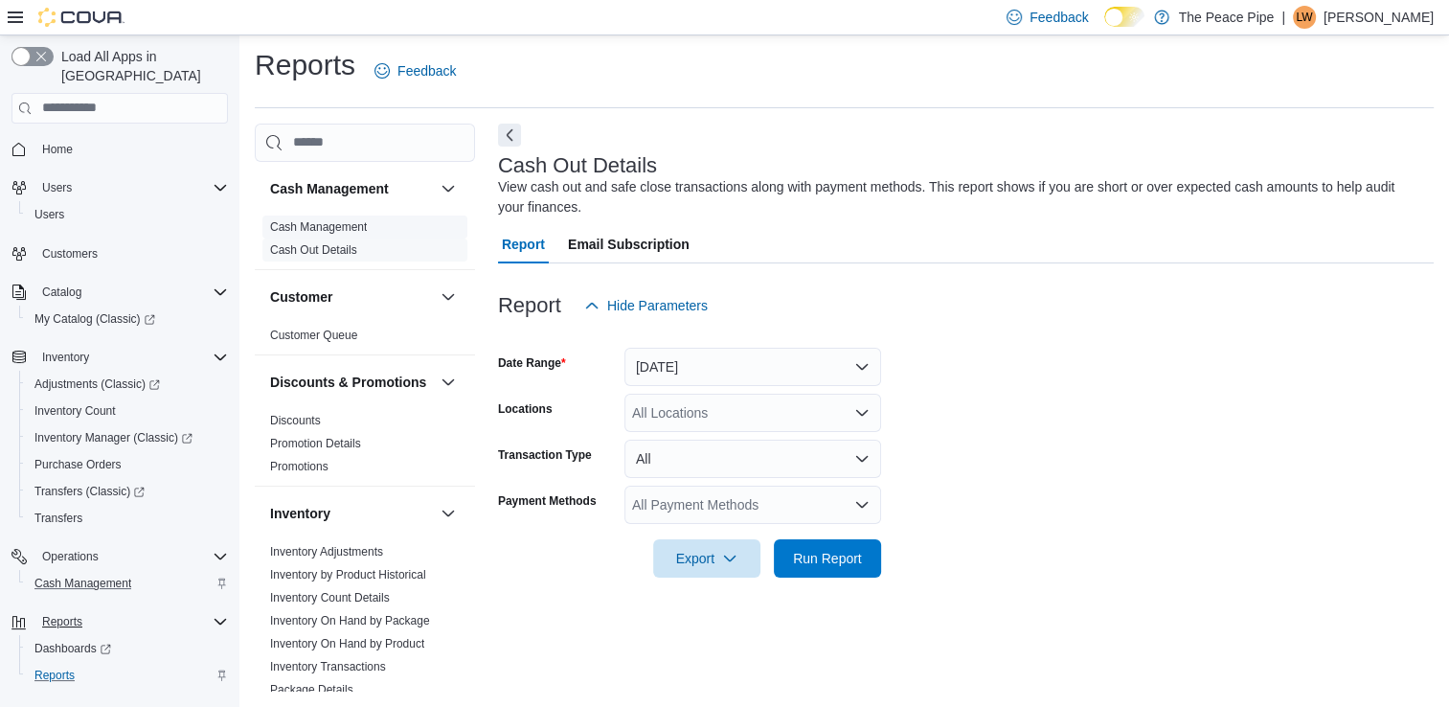
click at [338, 222] on link "Cash Management" at bounding box center [318, 226] width 97 height 13
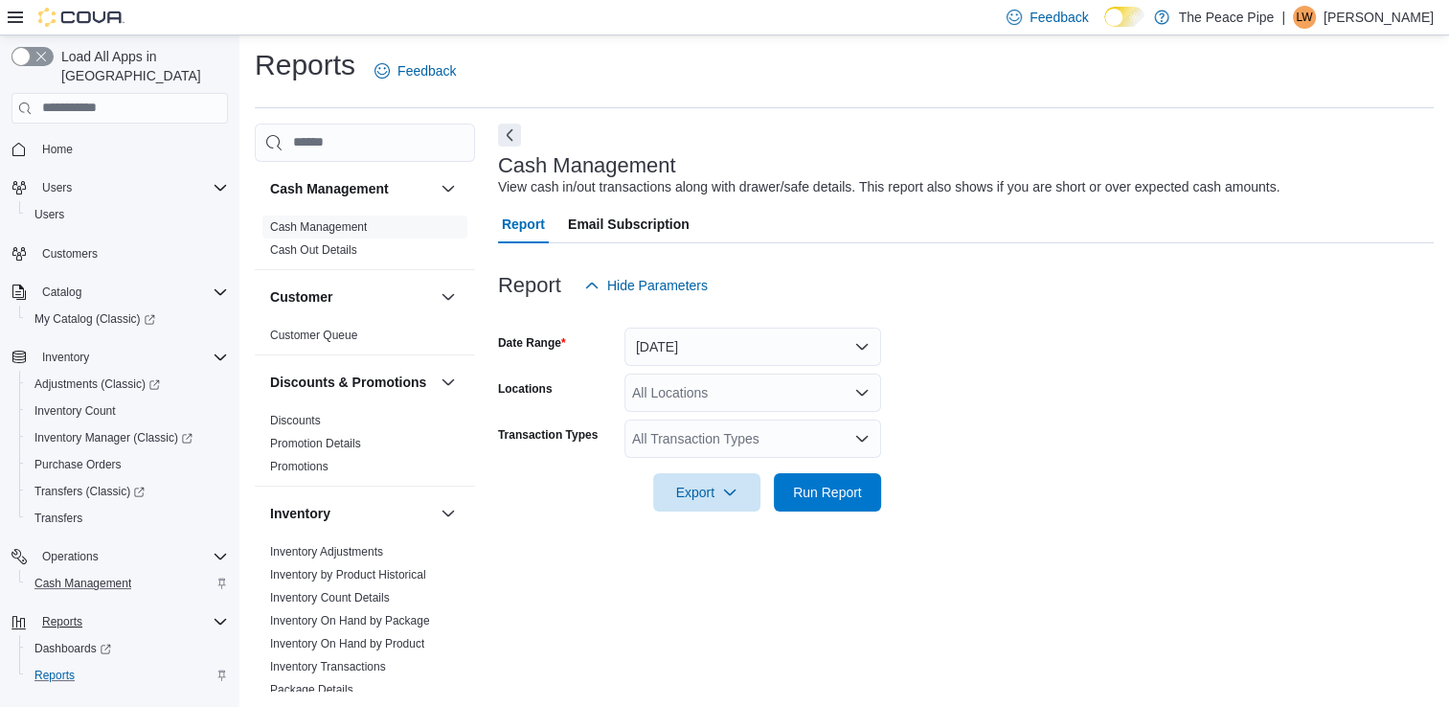
click at [727, 394] on div "All Locations" at bounding box center [752, 392] width 257 height 38
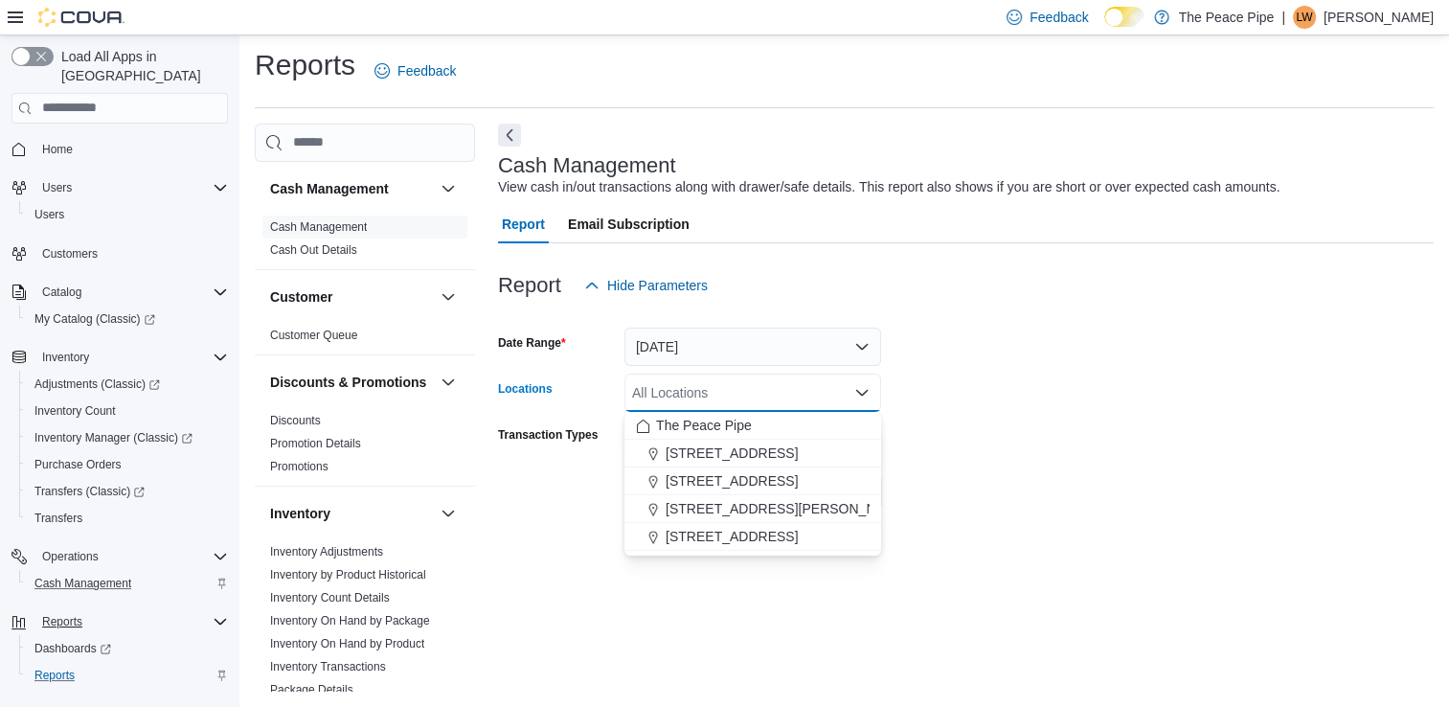
click at [727, 394] on div "All Locations Combo box. Selected. Combo box input. All Locations. Type some te…" at bounding box center [752, 392] width 257 height 38
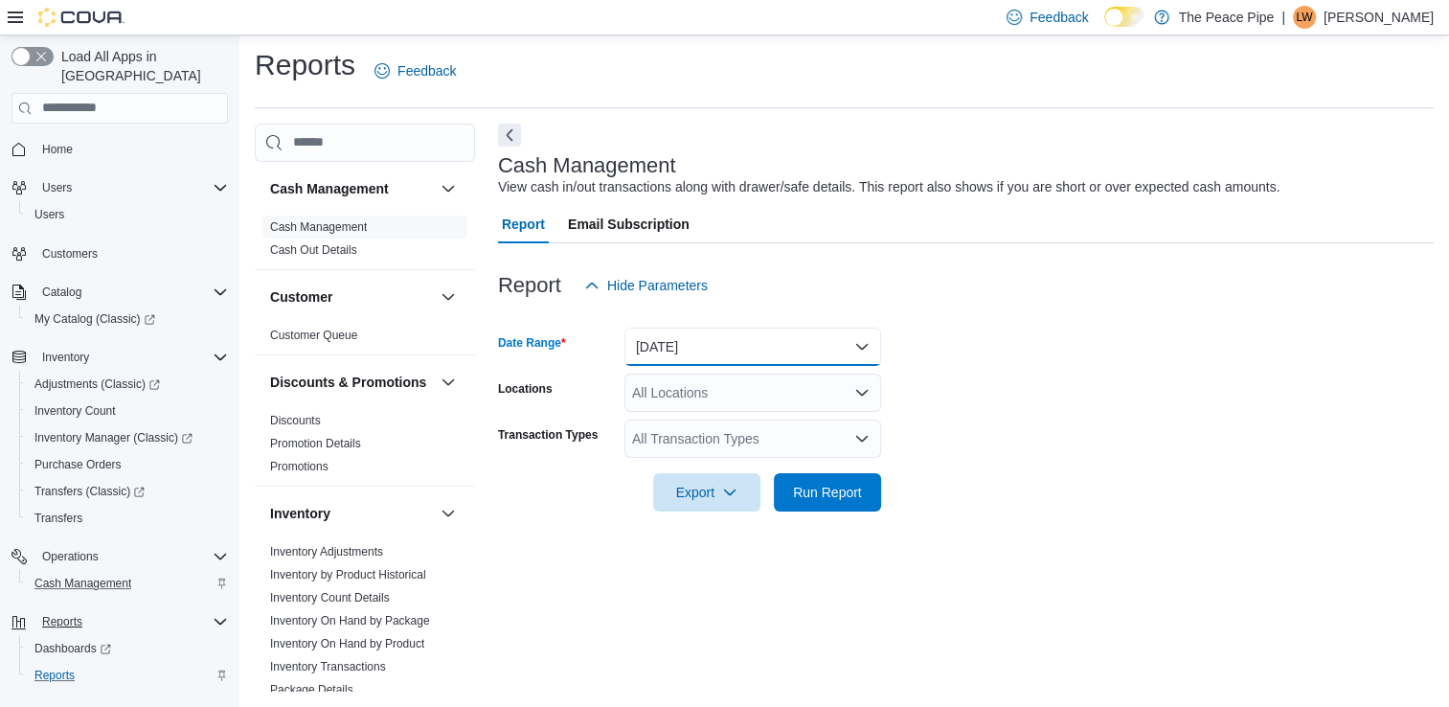
click at [685, 347] on button "[DATE]" at bounding box center [752, 346] width 257 height 38
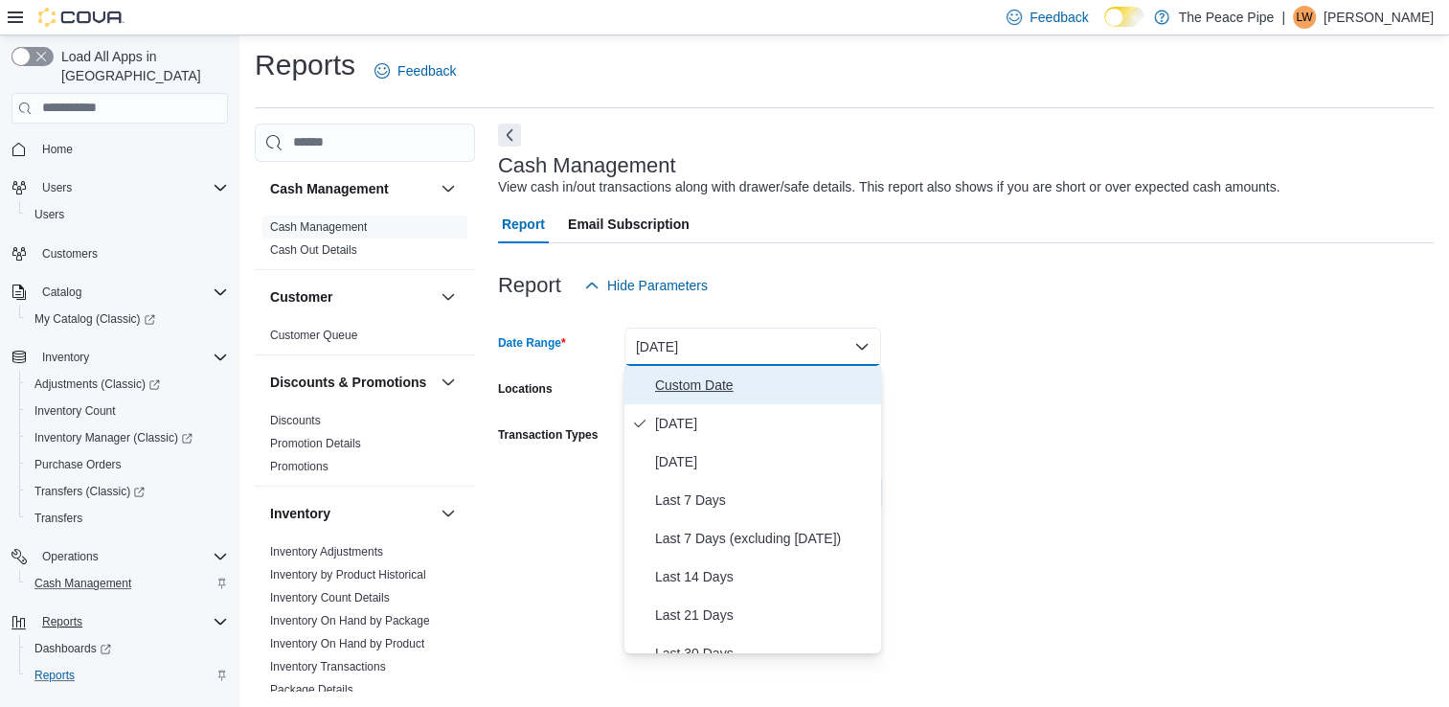
click at [690, 385] on span "Custom Date" at bounding box center [764, 384] width 218 height 23
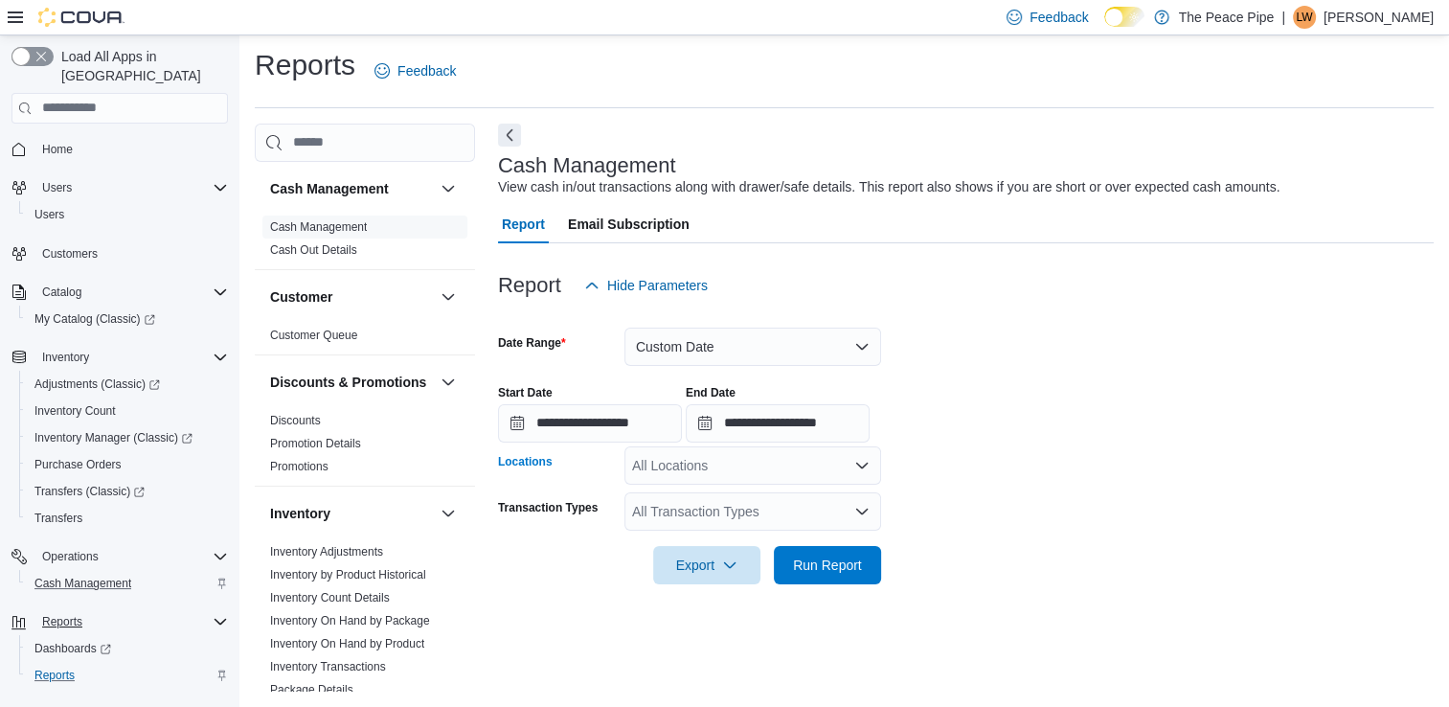
click at [685, 468] on div "All Locations" at bounding box center [752, 465] width 257 height 38
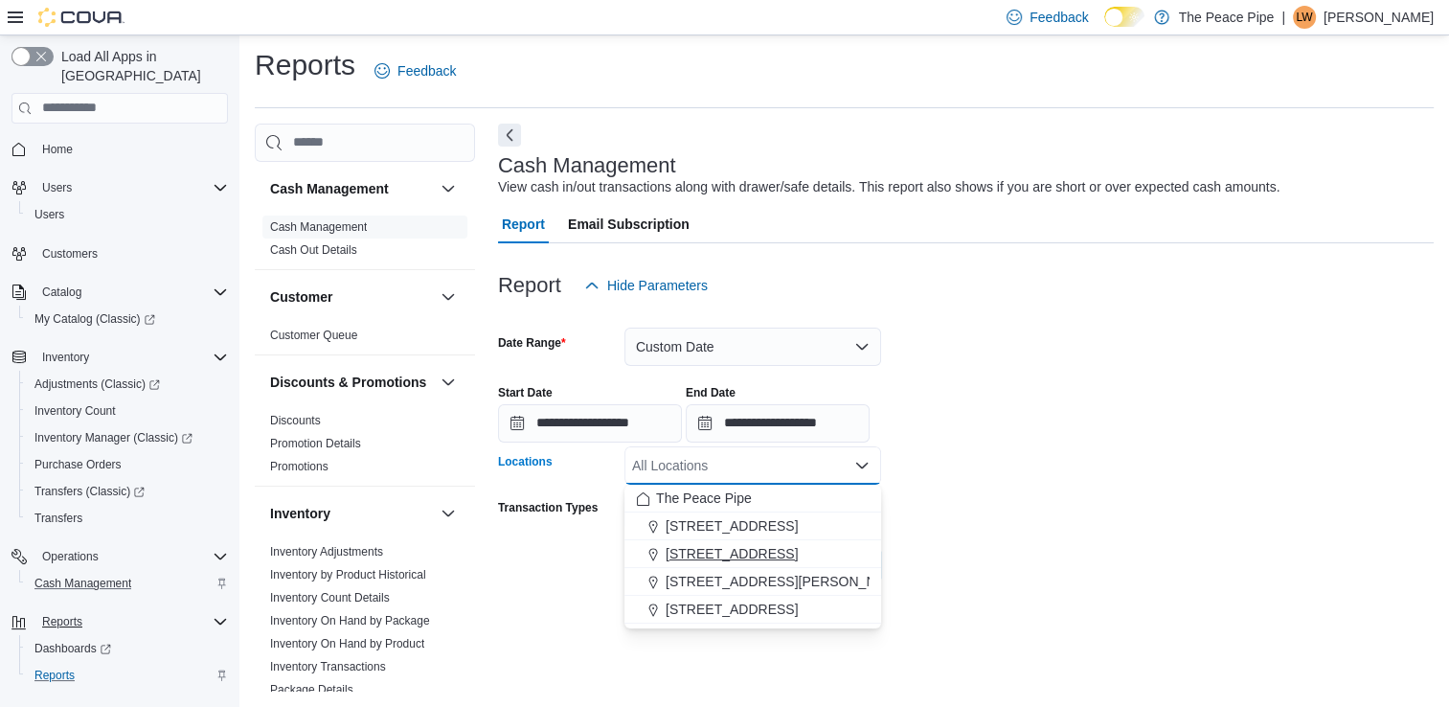
click at [716, 551] on span "[STREET_ADDRESS]" at bounding box center [731, 553] width 132 height 19
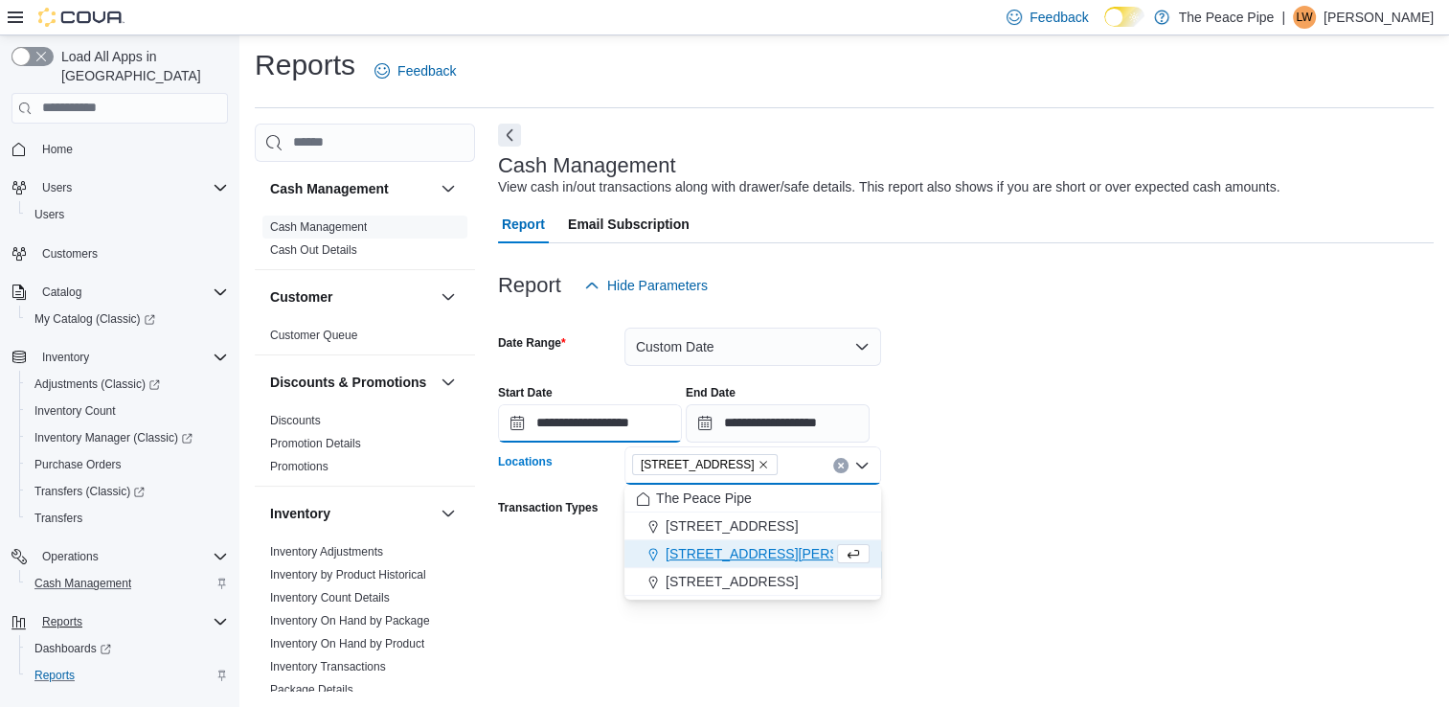
click at [573, 422] on input "**********" at bounding box center [590, 423] width 184 height 38
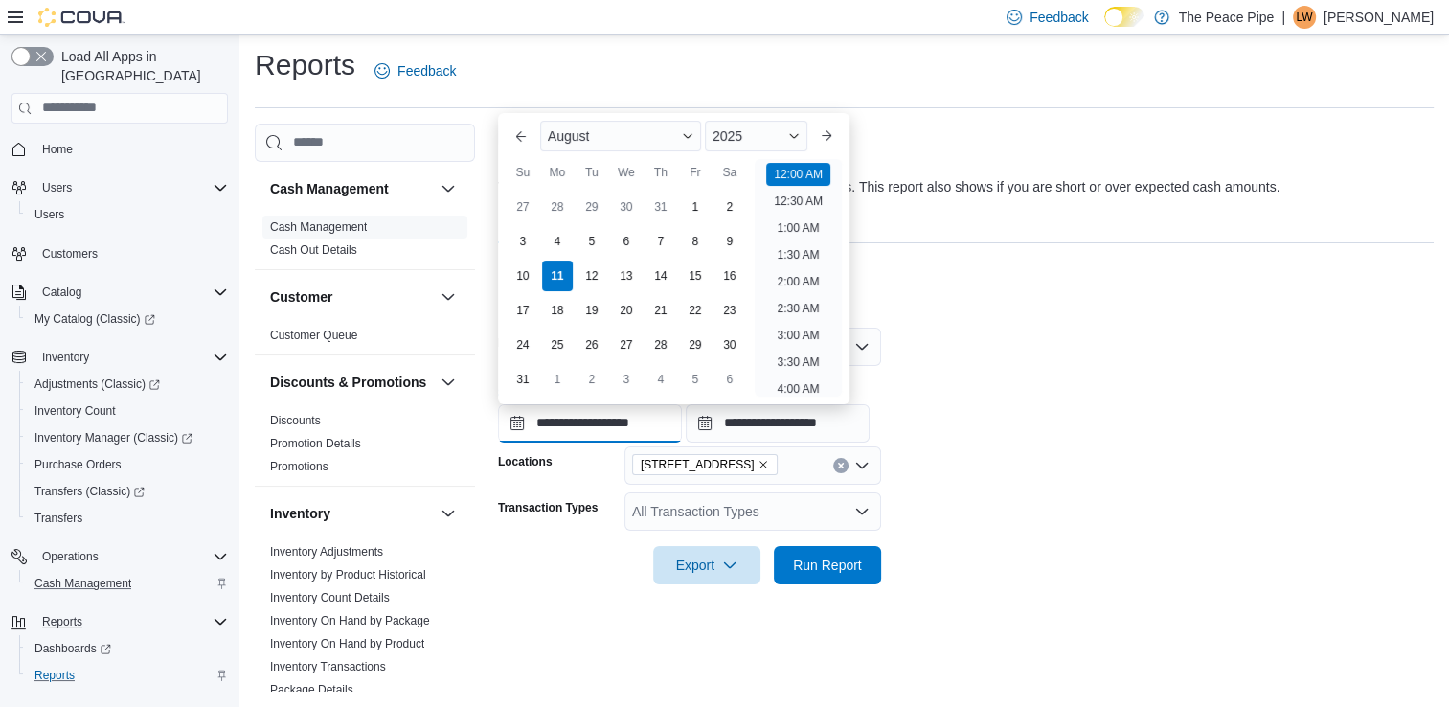
scroll to position [59, 0]
click at [511, 135] on button "Previous Month" at bounding box center [521, 136] width 31 height 31
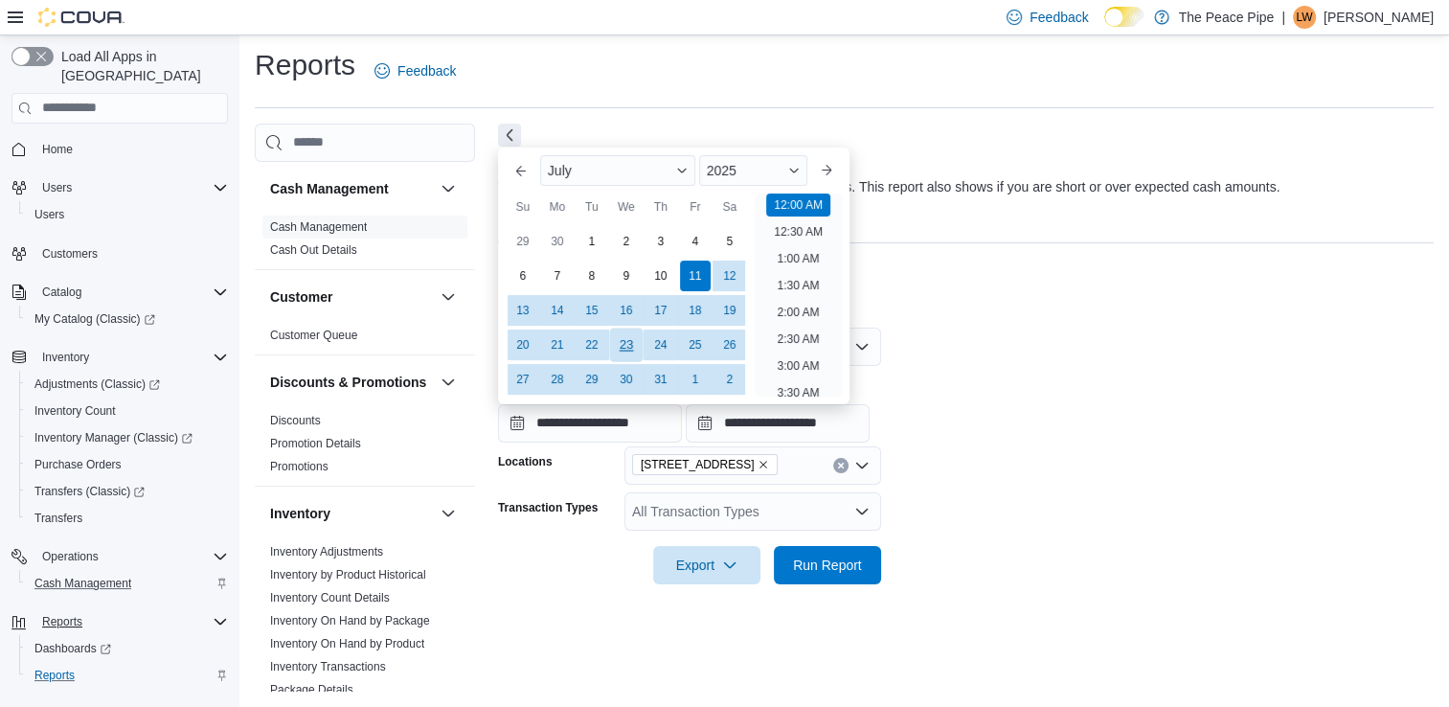
click at [628, 345] on div "23" at bounding box center [626, 344] width 34 height 34
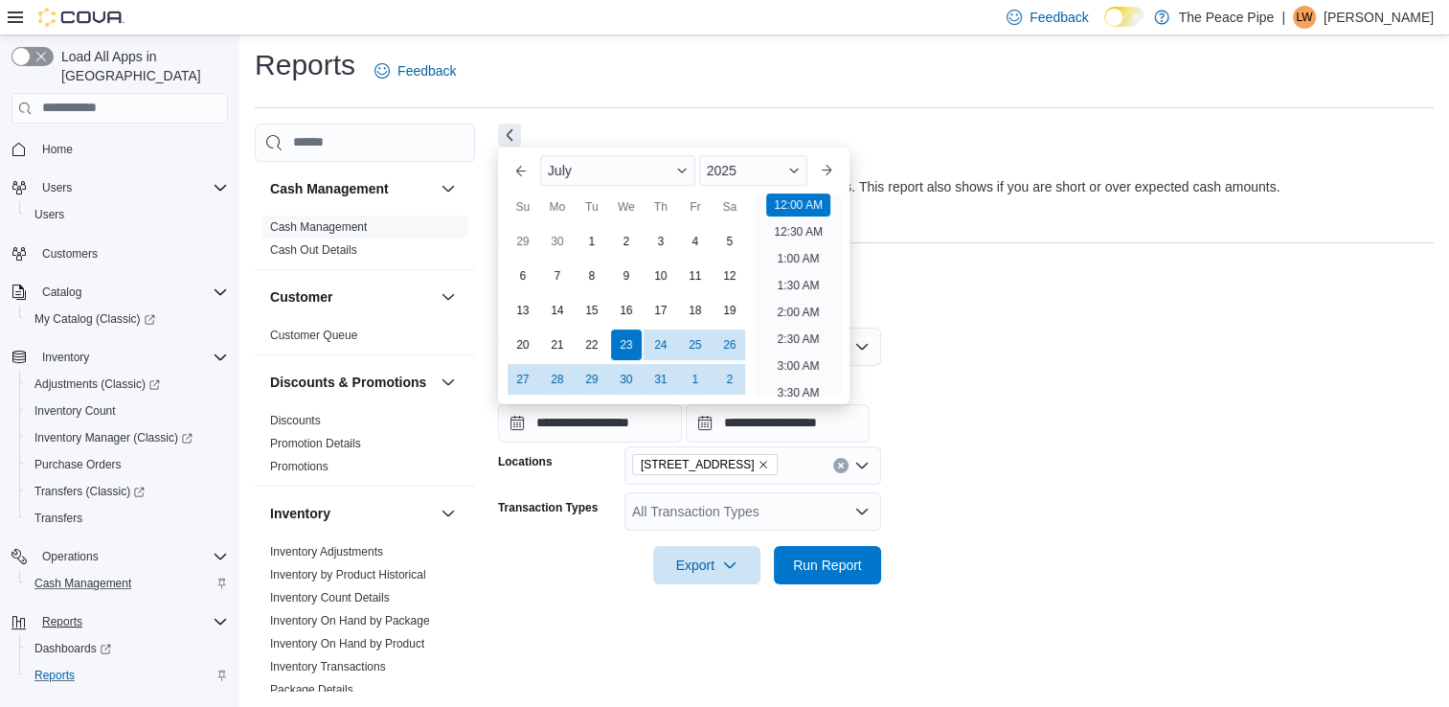
click at [988, 350] on form "**********" at bounding box center [965, 444] width 935 height 280
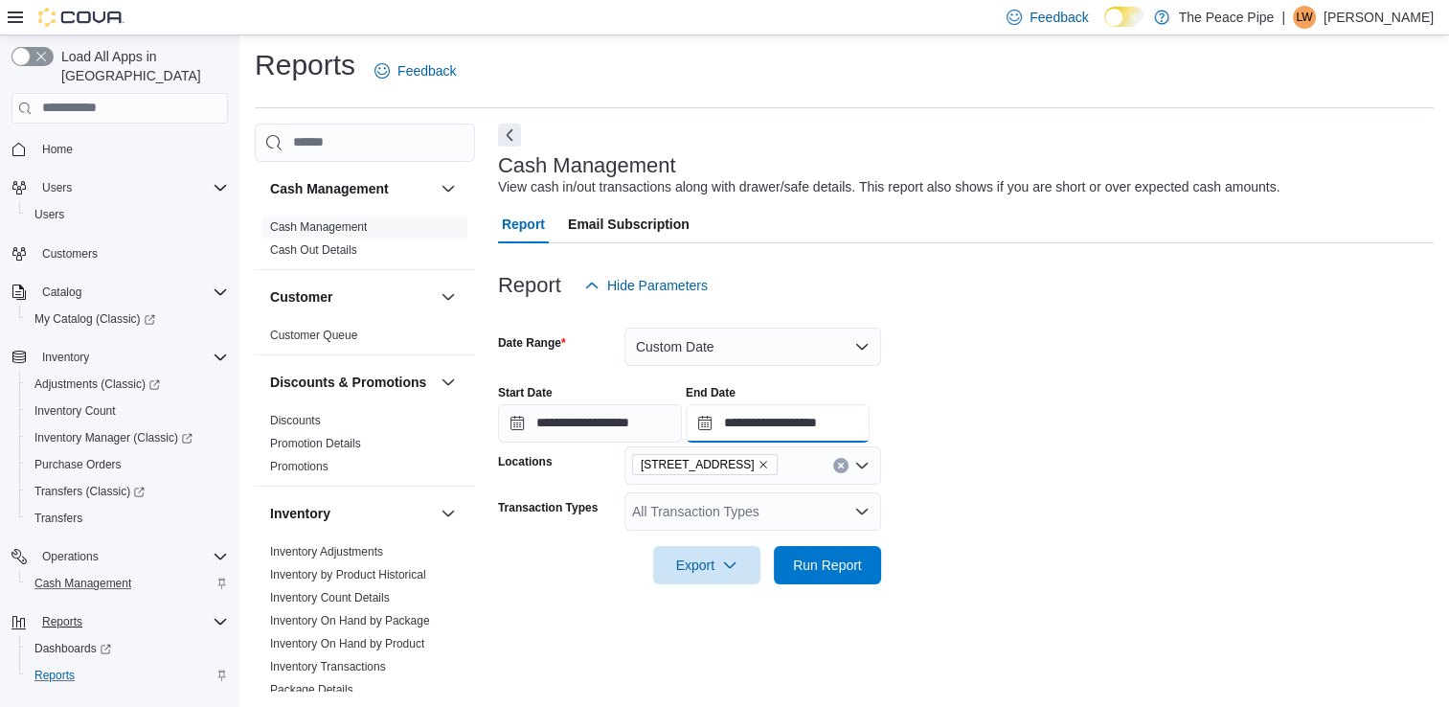
click at [782, 425] on input "**********" at bounding box center [778, 423] width 184 height 38
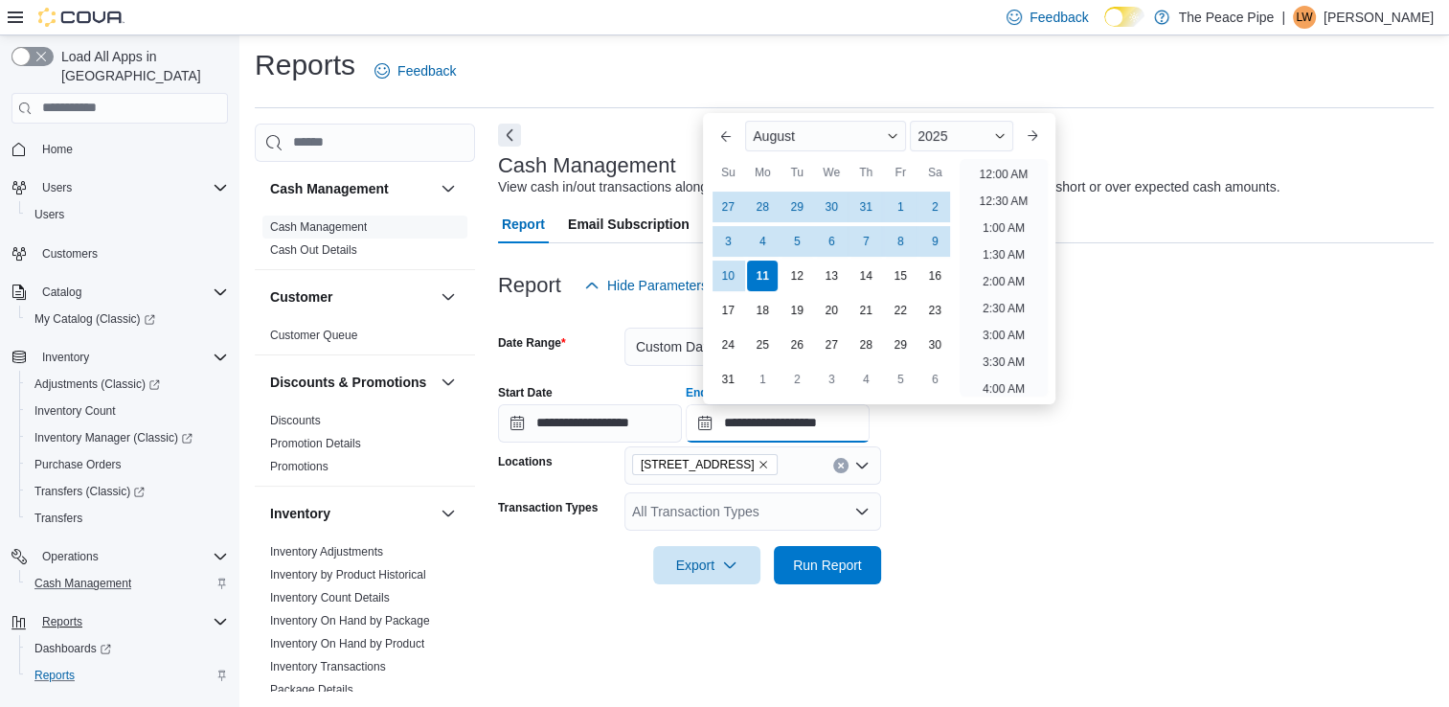
scroll to position [1053, 0]
click at [731, 136] on button "Previous Month" at bounding box center [725, 136] width 31 height 31
type input "**********"
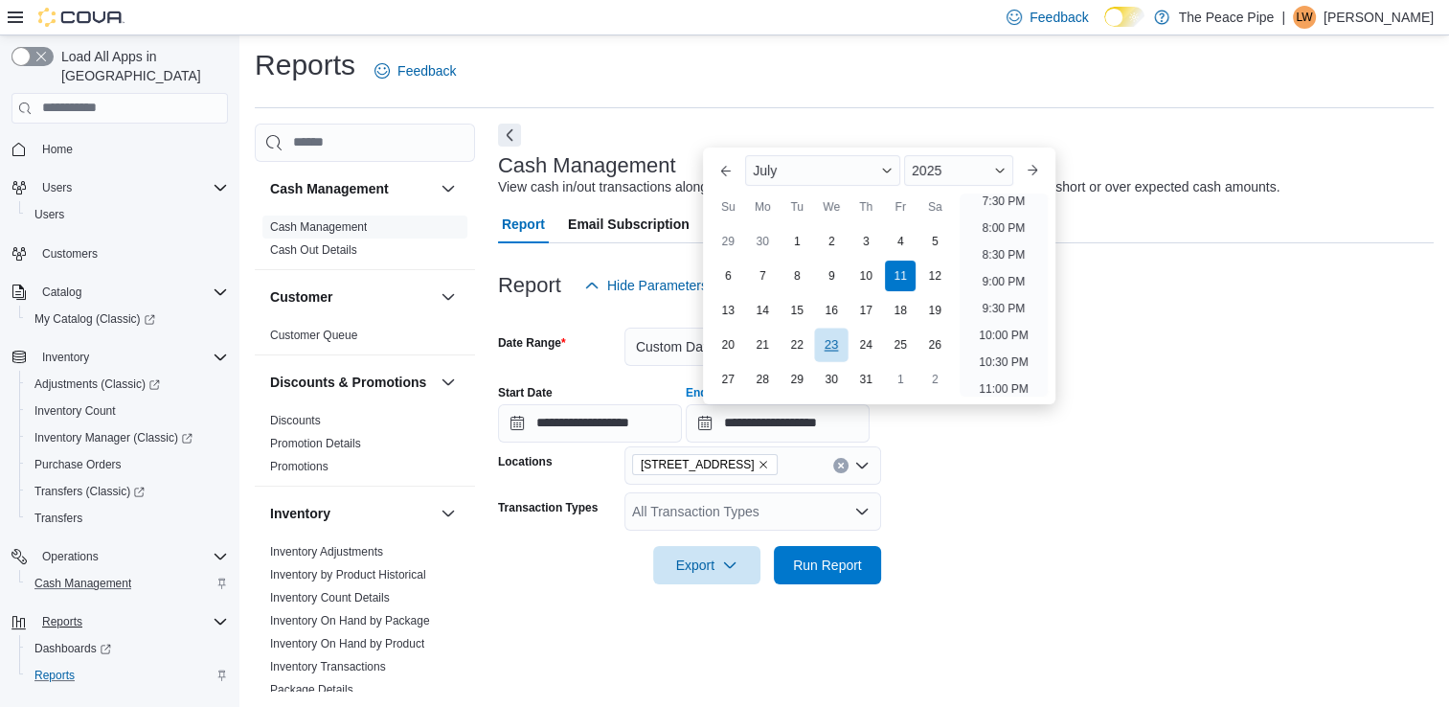
click at [831, 349] on div "23" at bounding box center [832, 344] width 34 height 34
type input "**********"
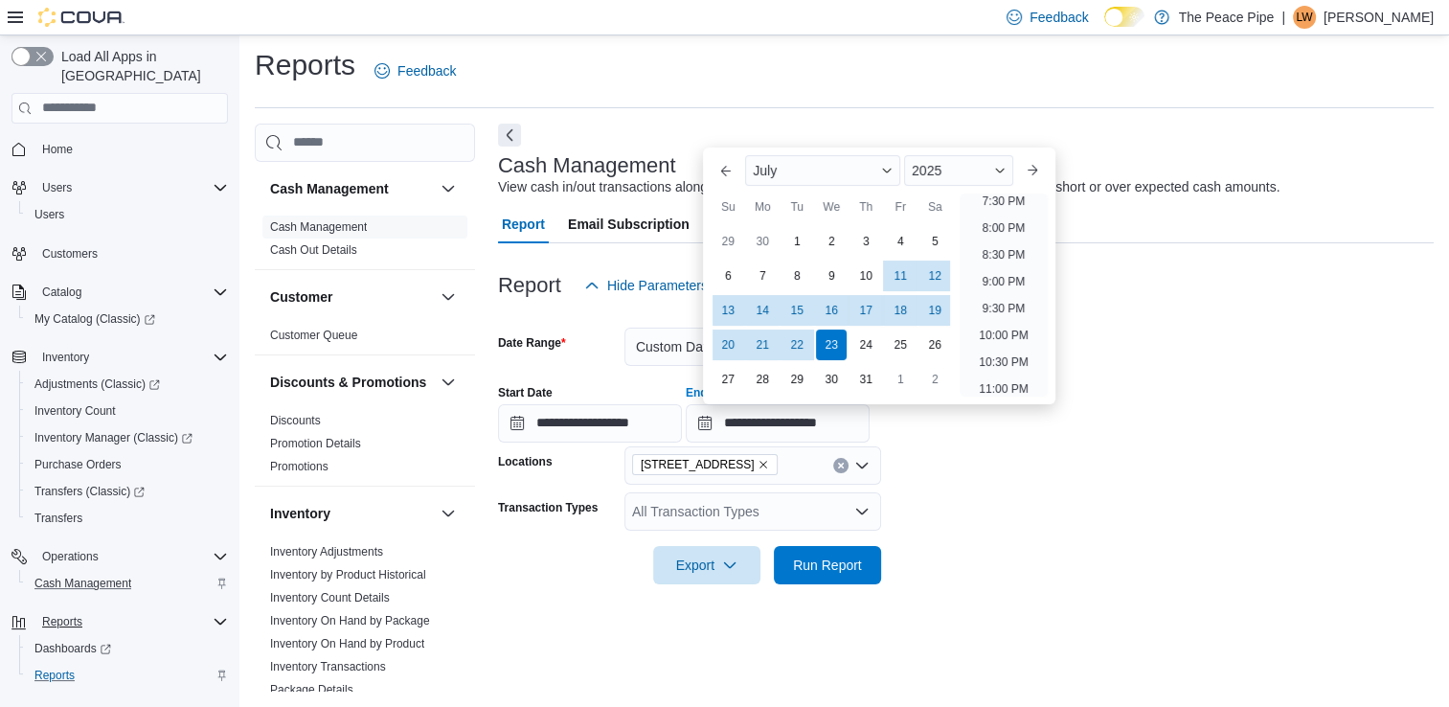
click at [1077, 530] on div at bounding box center [965, 537] width 935 height 15
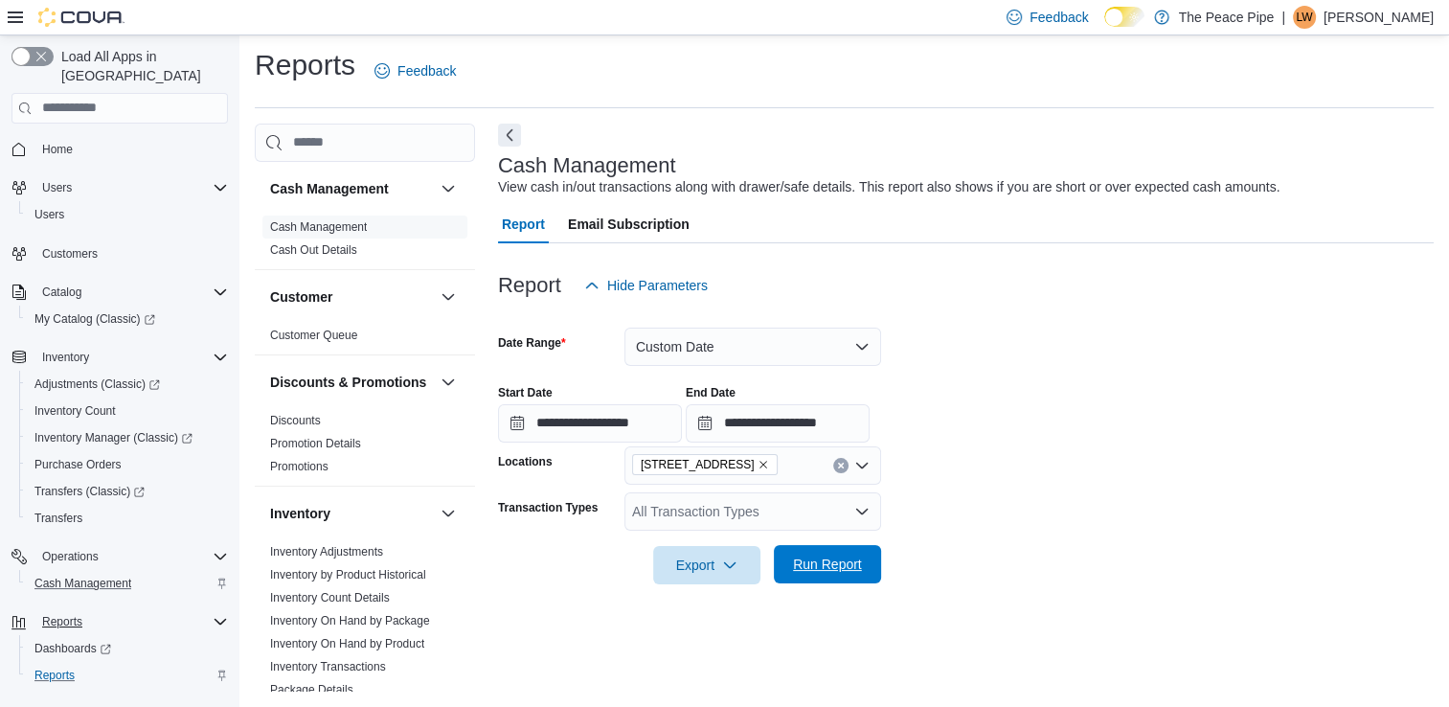
click at [800, 576] on span "Run Report" at bounding box center [827, 564] width 84 height 38
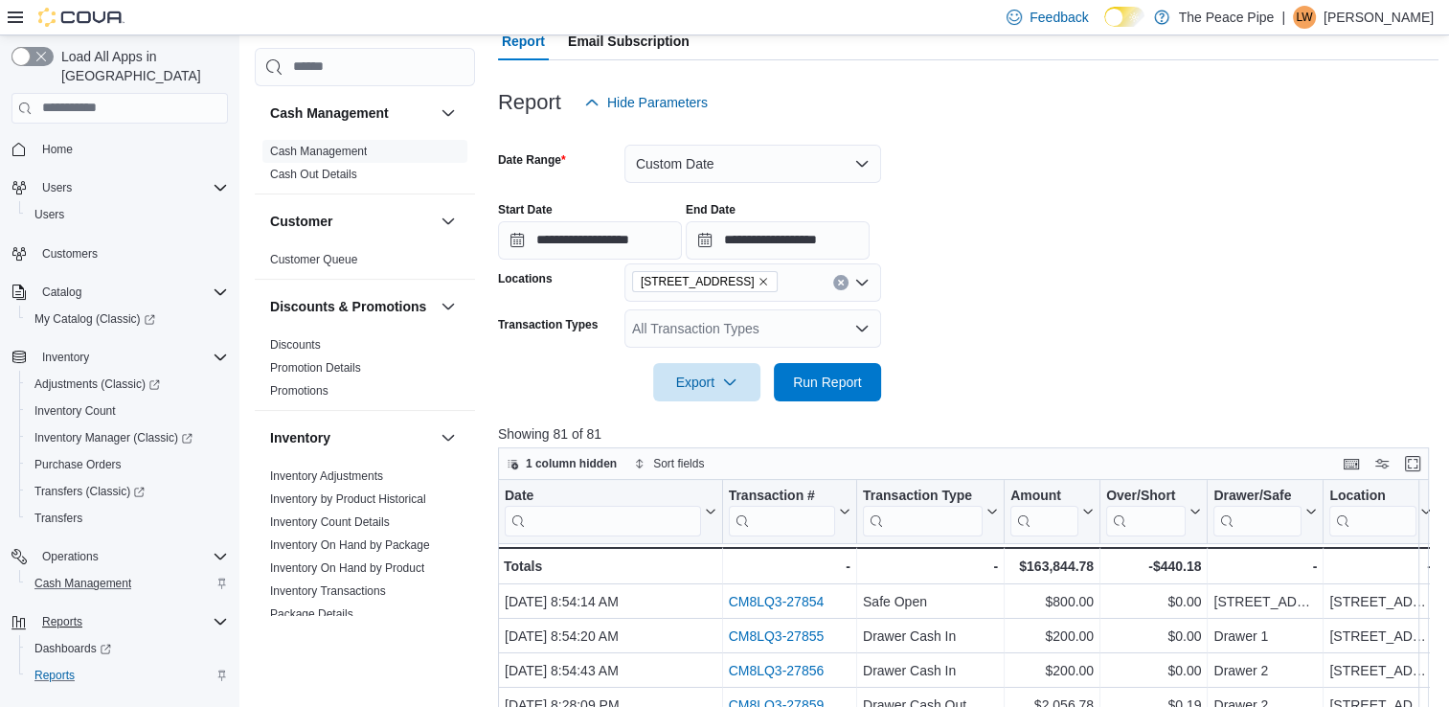
scroll to position [187, 0]
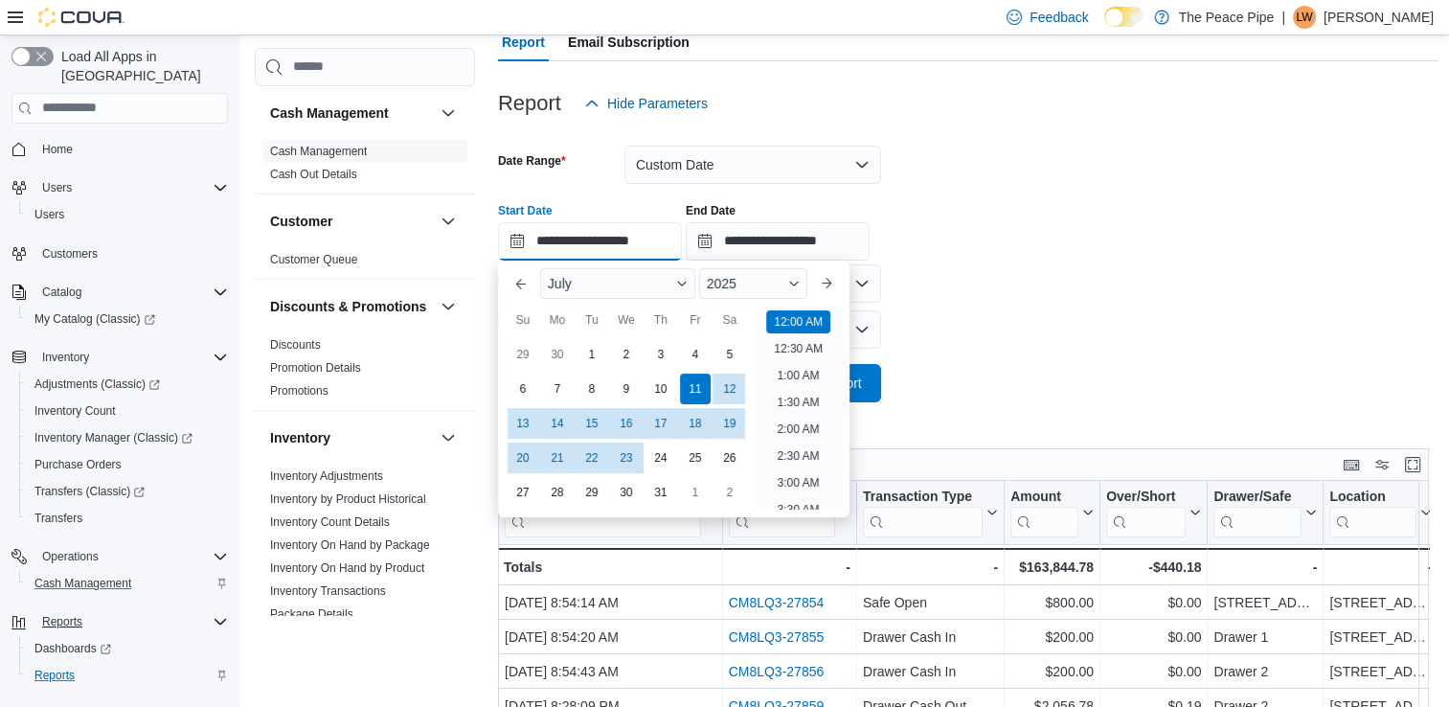
click at [566, 243] on input "**********" at bounding box center [590, 241] width 184 height 38
click at [631, 455] on div "23" at bounding box center [626, 457] width 34 height 34
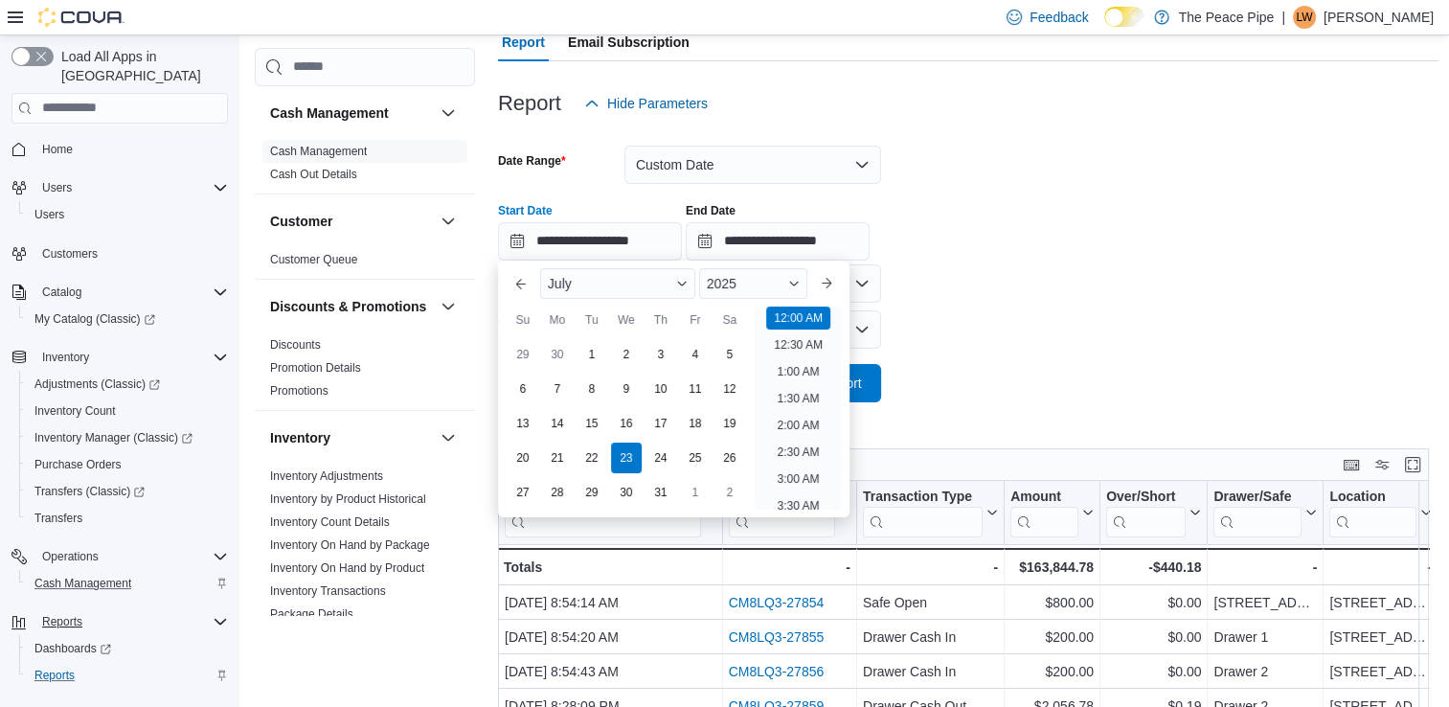
click at [1253, 247] on div "**********" at bounding box center [968, 224] width 940 height 73
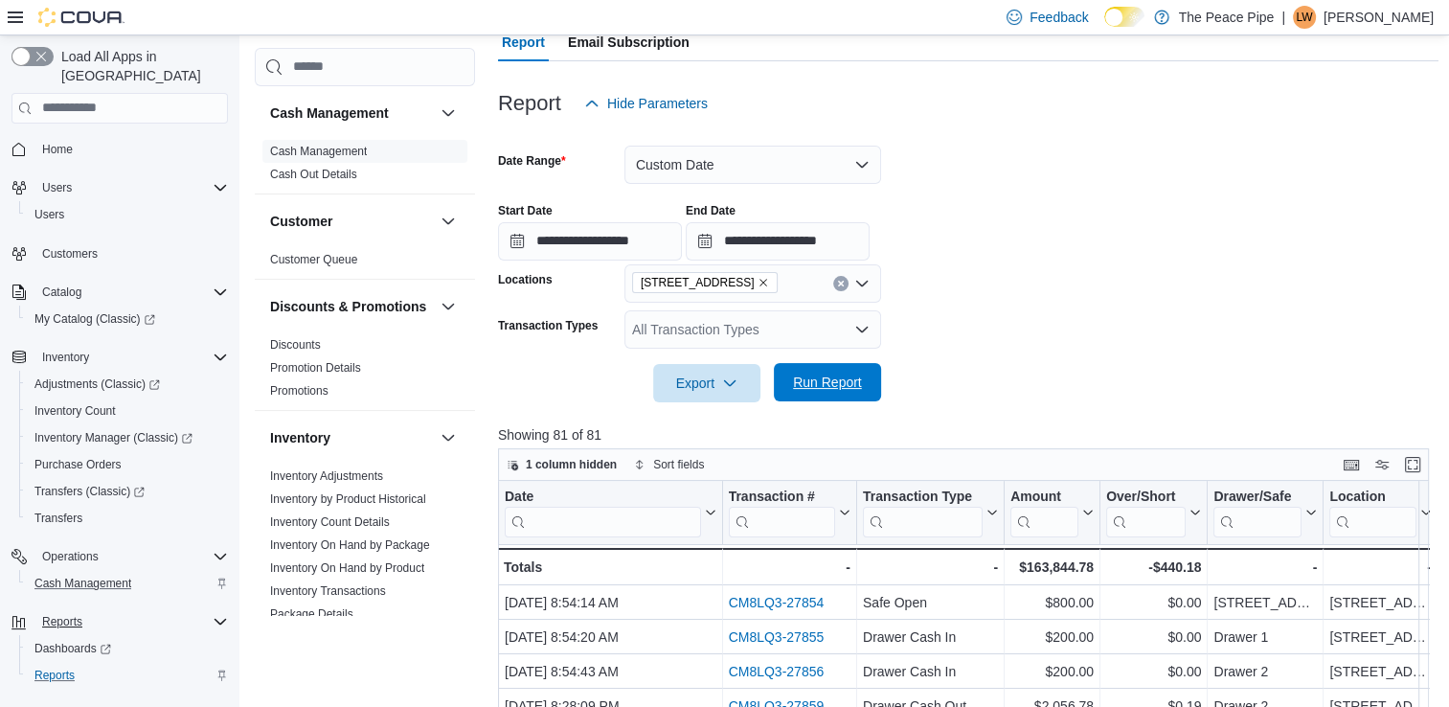
click at [820, 392] on span "Run Report" at bounding box center [827, 382] width 84 height 38
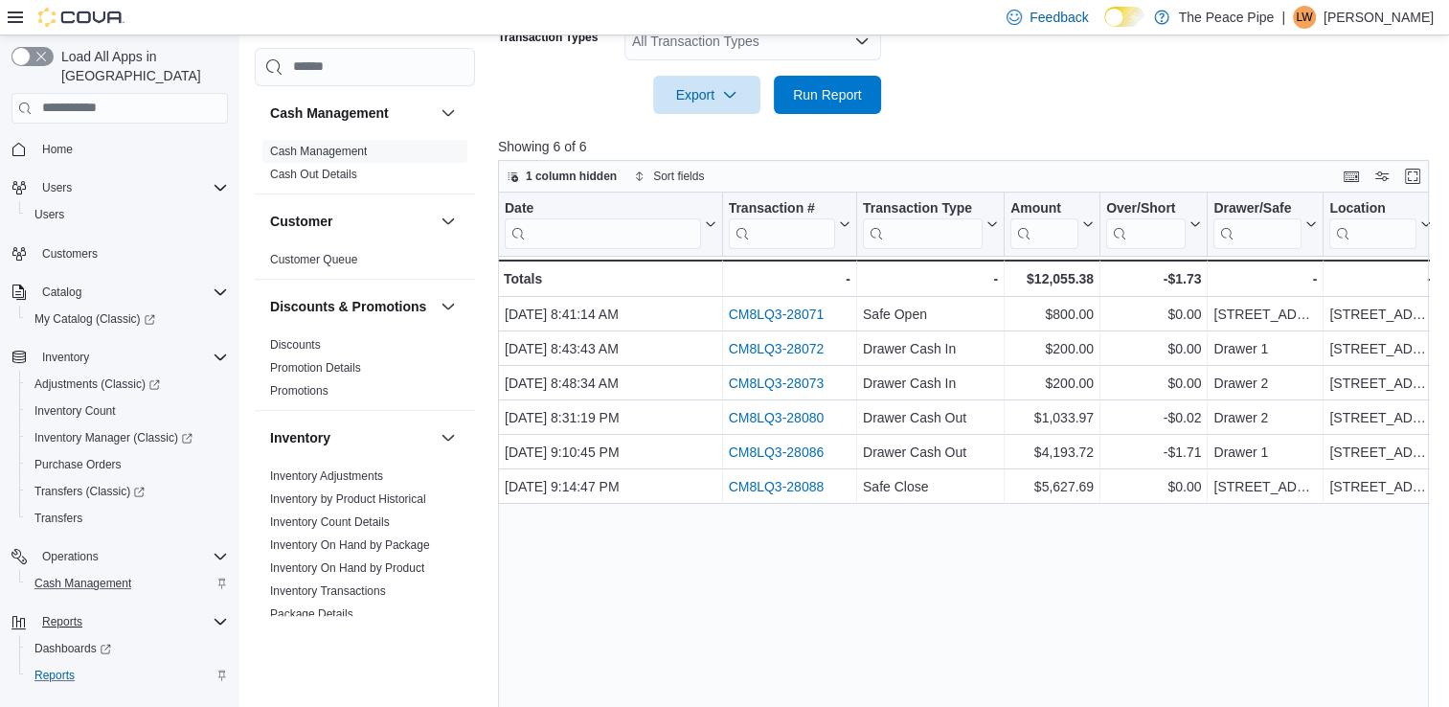
scroll to position [483, 0]
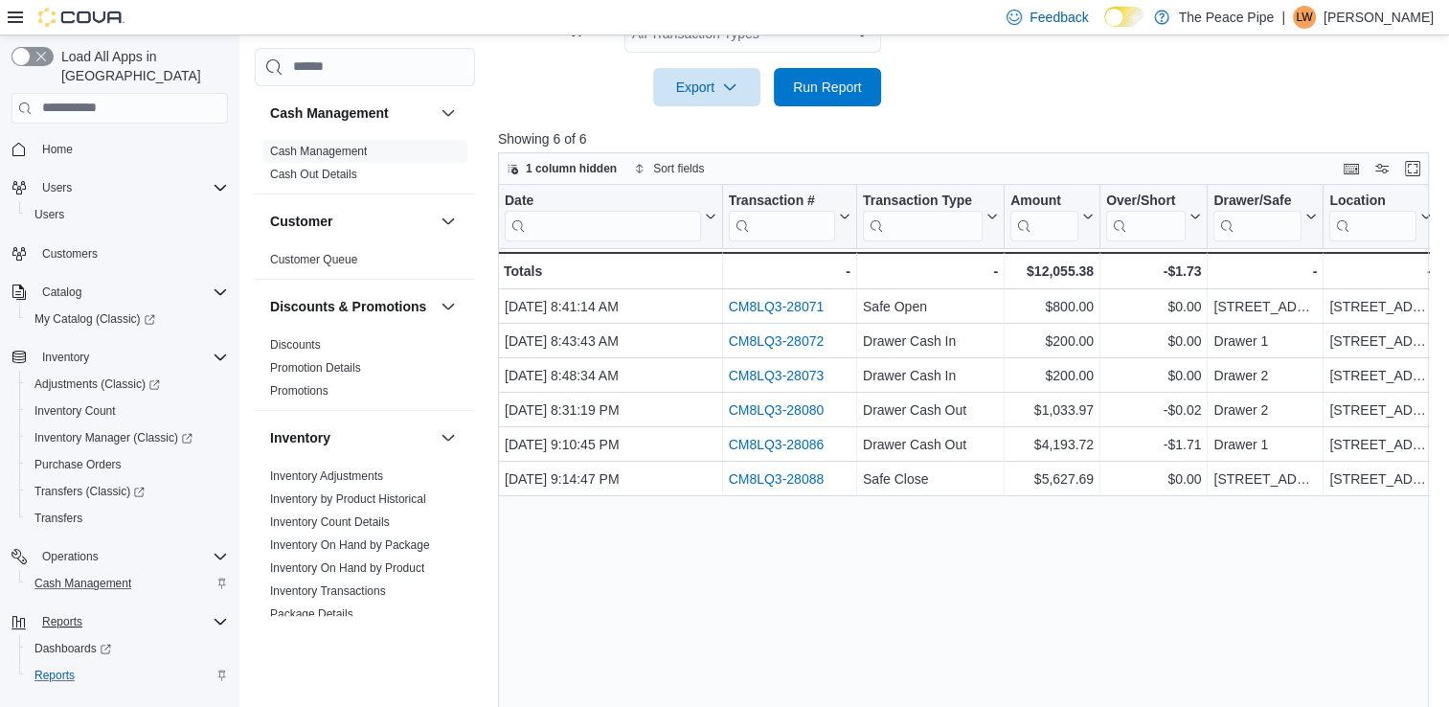
scroll to position [187, 0]
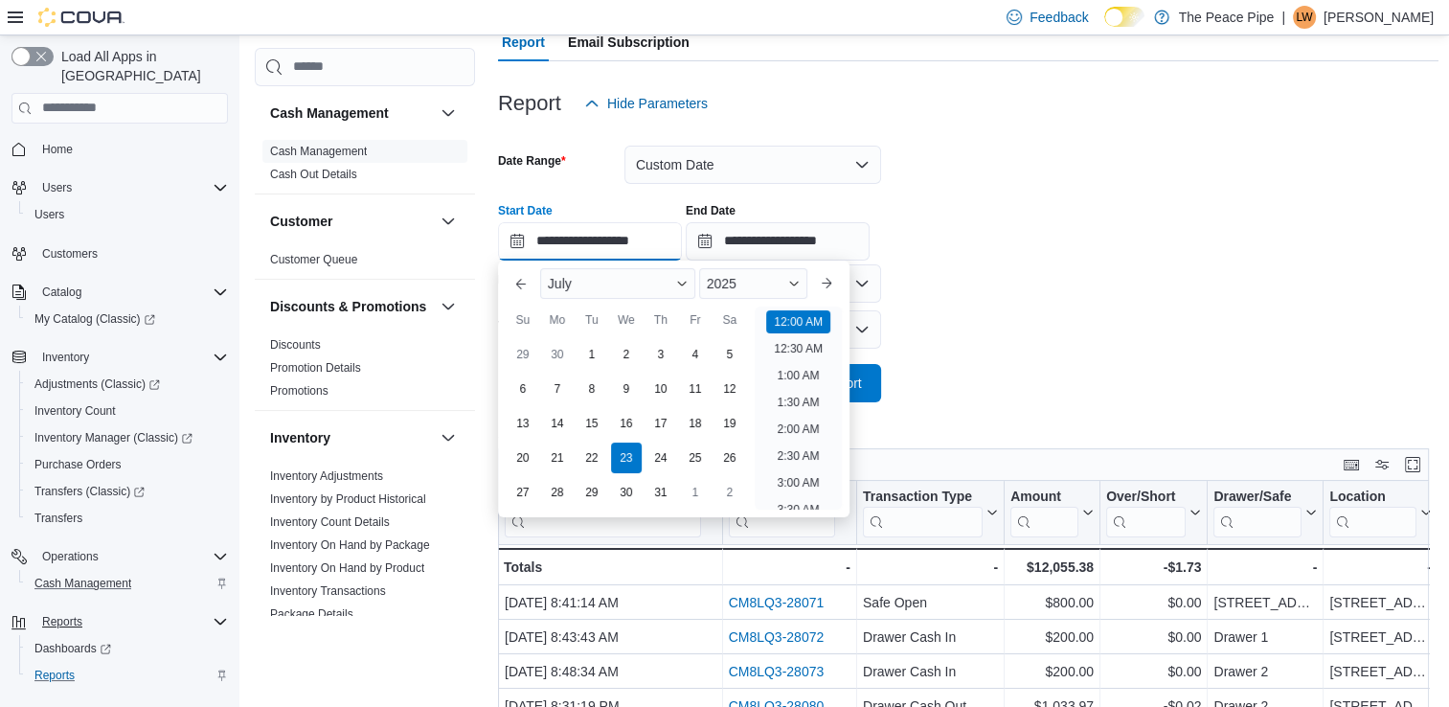
click at [567, 240] on input "**********" at bounding box center [590, 241] width 184 height 38
click at [666, 458] on div "24" at bounding box center [660, 457] width 34 height 34
type input "**********"
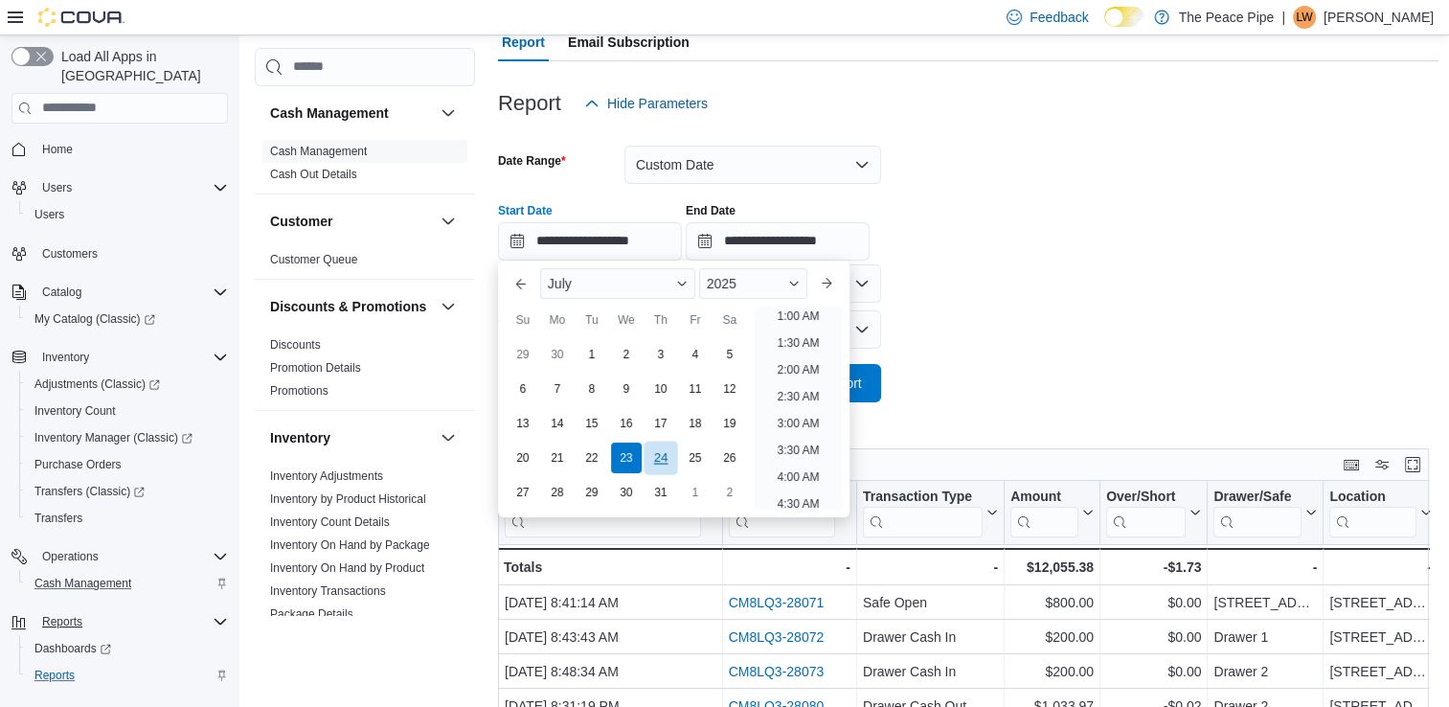
scroll to position [4, 0]
click at [1057, 370] on form "**********" at bounding box center [968, 263] width 940 height 280
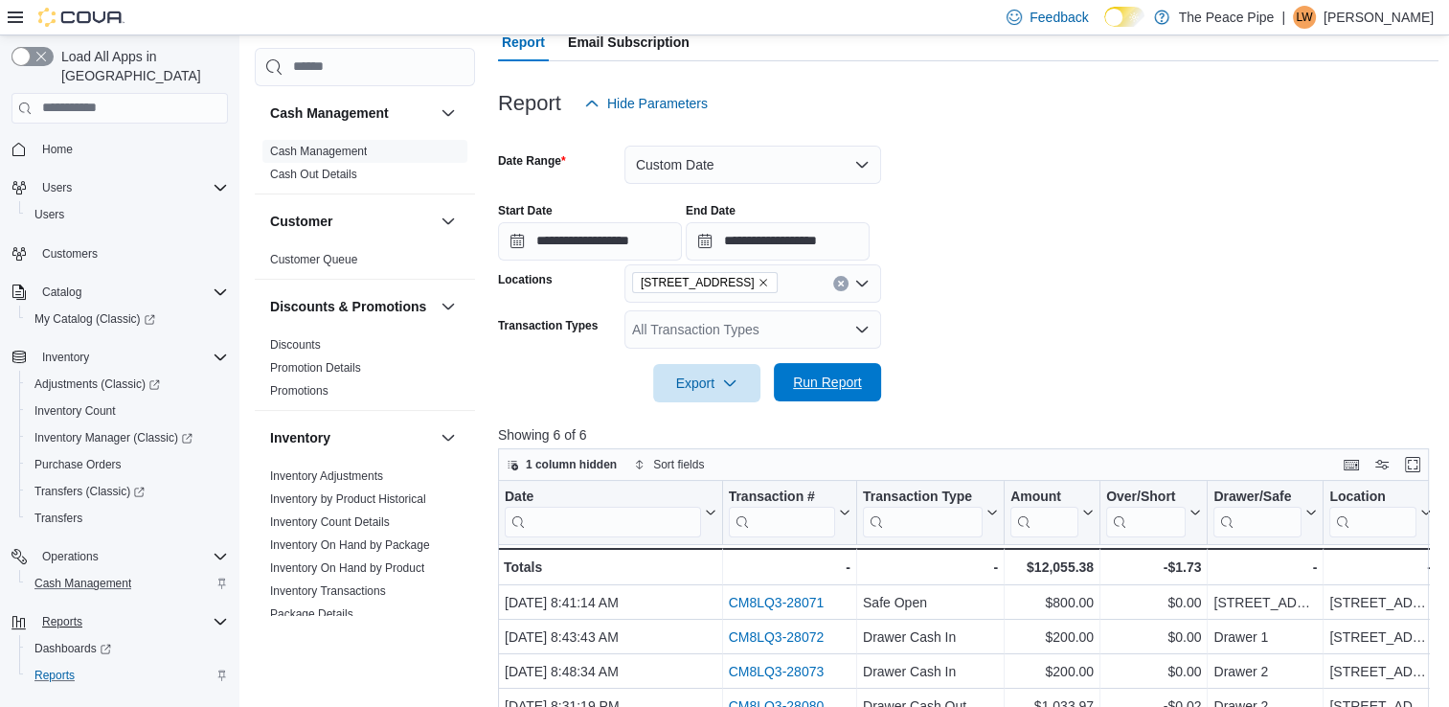
click at [845, 381] on span "Run Report" at bounding box center [827, 381] width 69 height 19
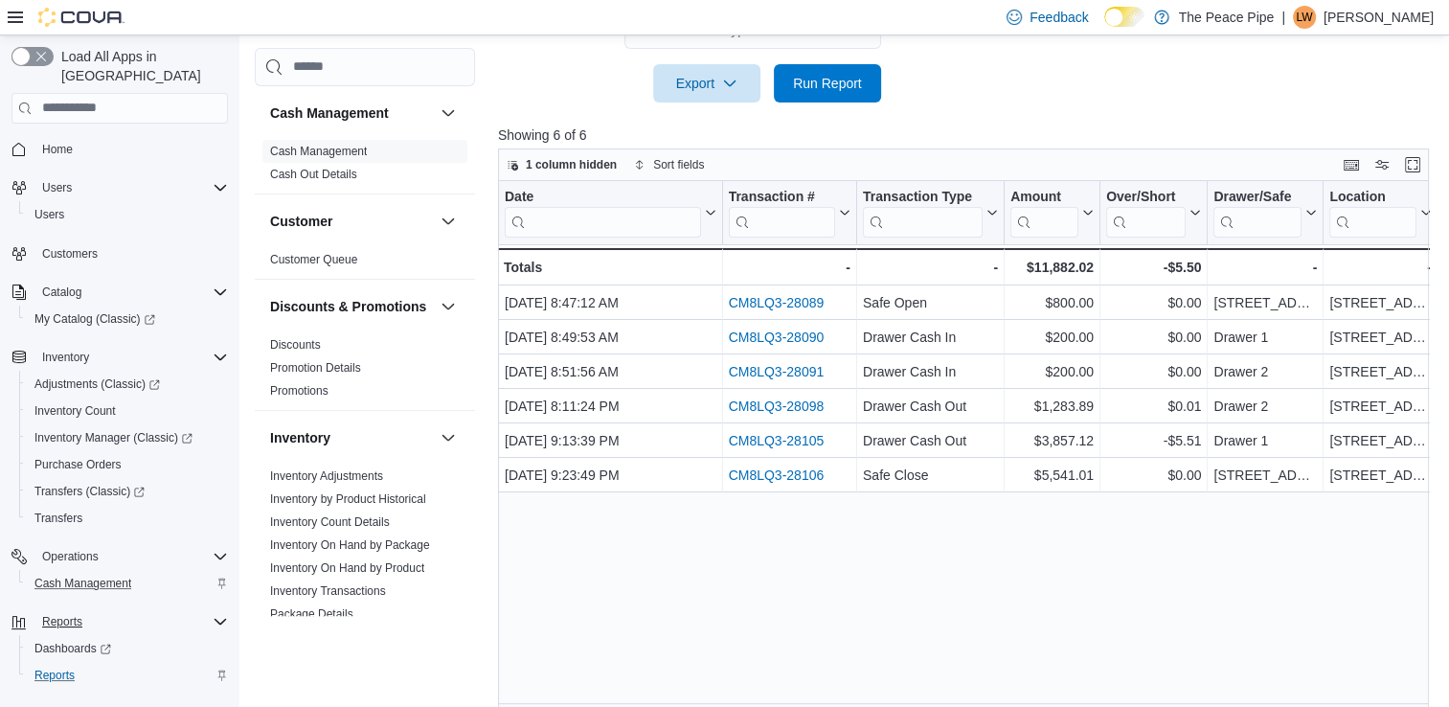
scroll to position [508, 0]
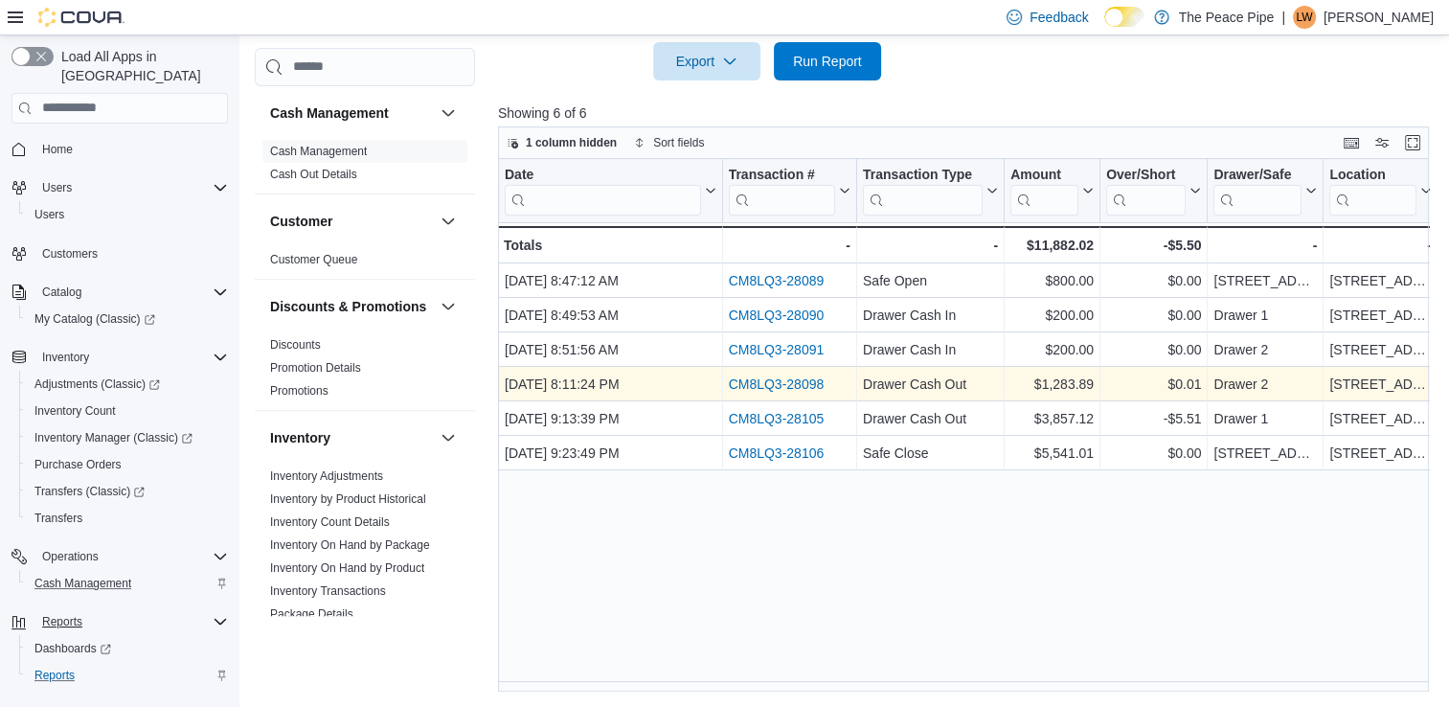
click at [760, 384] on link "CM8LQ3-28098" at bounding box center [776, 383] width 96 height 15
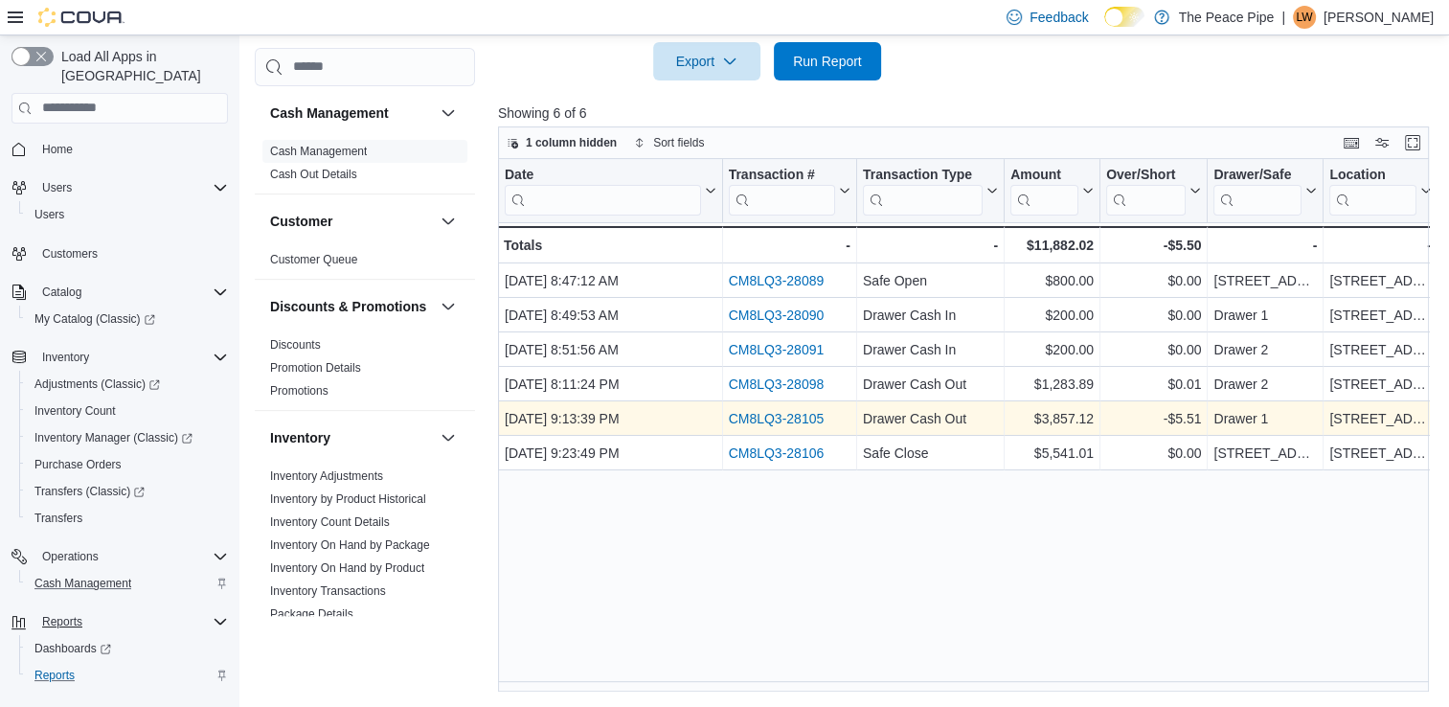
click at [774, 420] on link "CM8LQ3-28105" at bounding box center [776, 418] width 96 height 15
